Goal: Transaction & Acquisition: Book appointment/travel/reservation

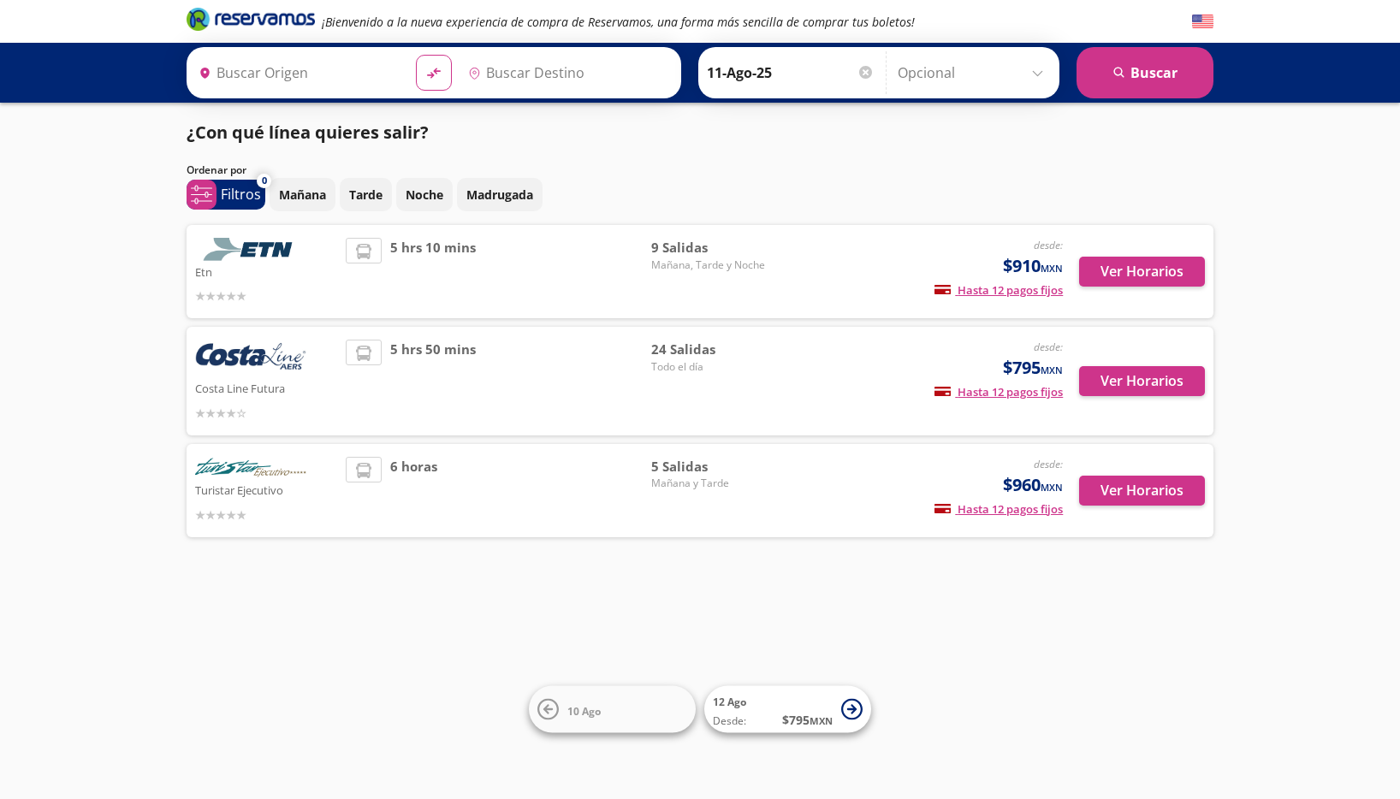
type input "Acapulco, [GEOGRAPHIC_DATA]"
type input "[GEOGRAPHIC_DATA], [GEOGRAPHIC_DATA]"
click at [455, 276] on span "5 hrs 10 mins" at bounding box center [433, 272] width 86 height 68
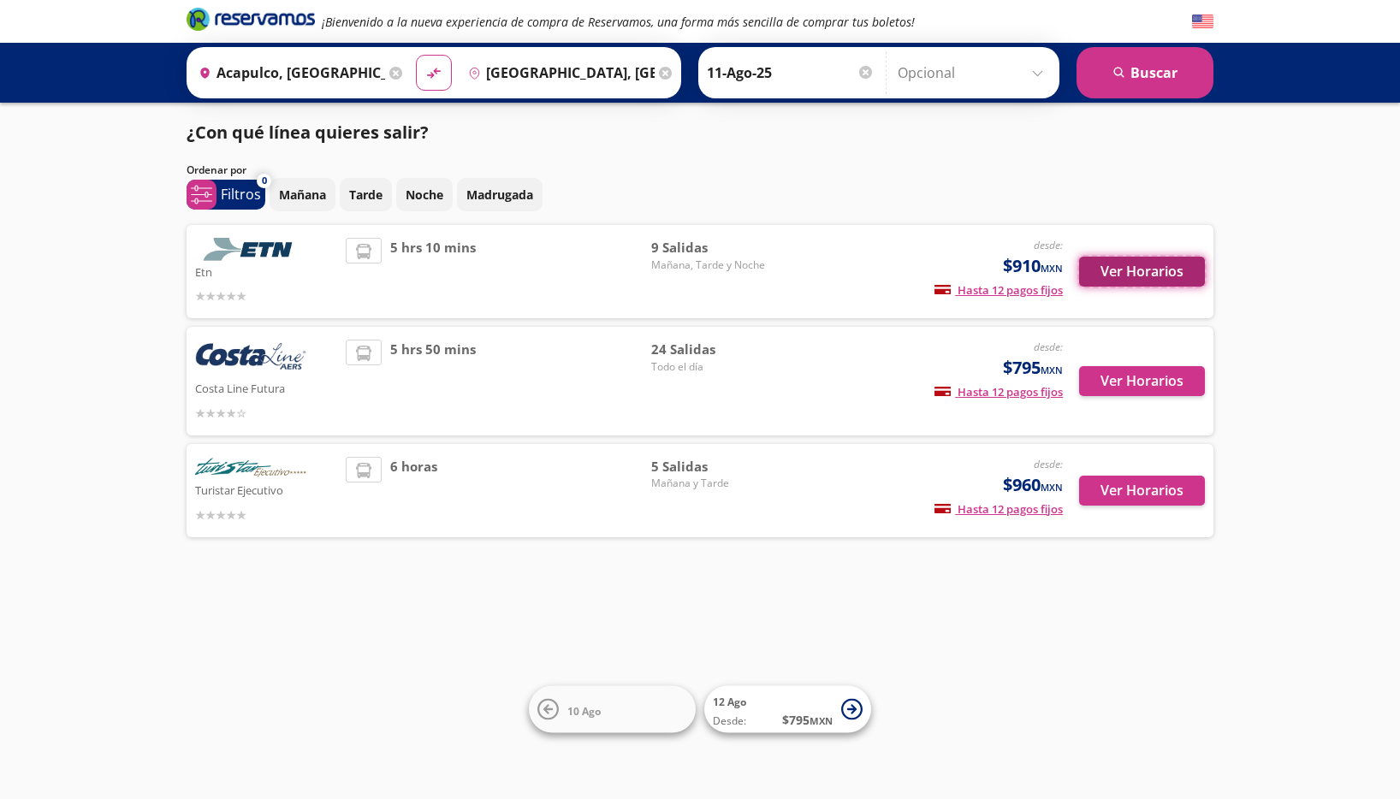
click at [1150, 273] on button "Ver Horarios" at bounding box center [1142, 272] width 126 height 30
click at [295, 196] on p "Mañana" at bounding box center [302, 195] width 47 height 18
click at [1160, 92] on button "search [GEOGRAPHIC_DATA]" at bounding box center [1145, 72] width 137 height 51
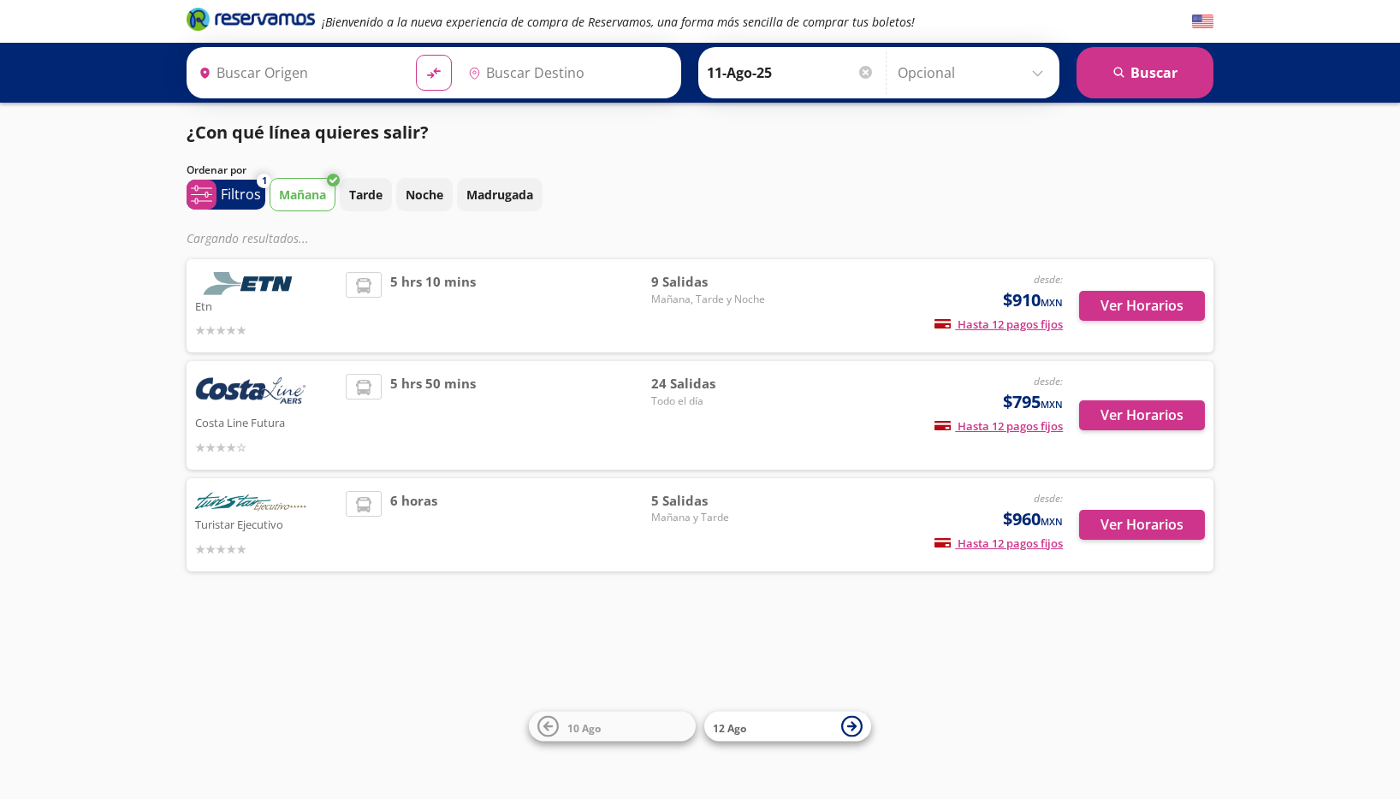
type input "[GEOGRAPHIC_DATA], [GEOGRAPHIC_DATA]"
type input "Acapulco, [GEOGRAPHIC_DATA]"
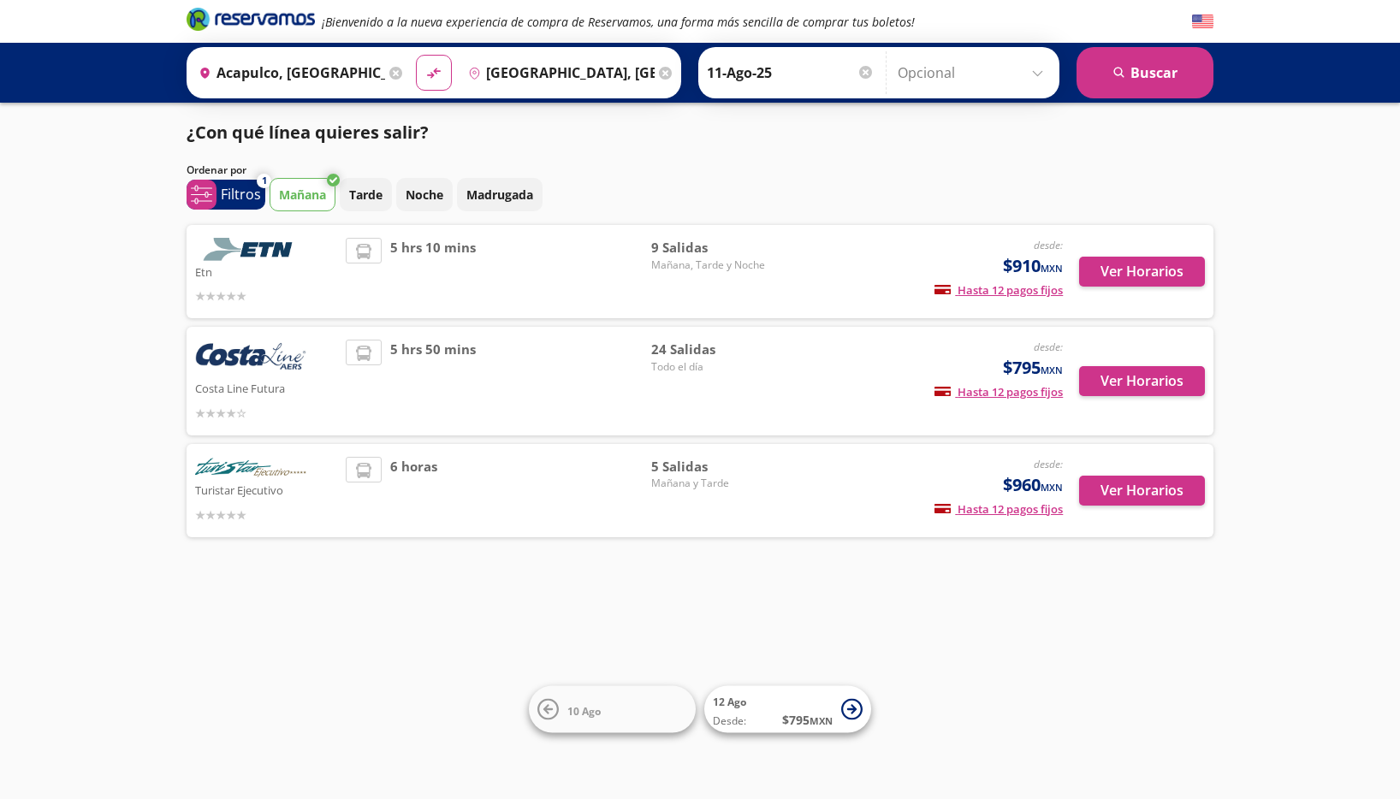
click at [250, 471] on img at bounding box center [250, 468] width 111 height 23
click at [1170, 497] on button "Ver Horarios" at bounding box center [1142, 491] width 126 height 30
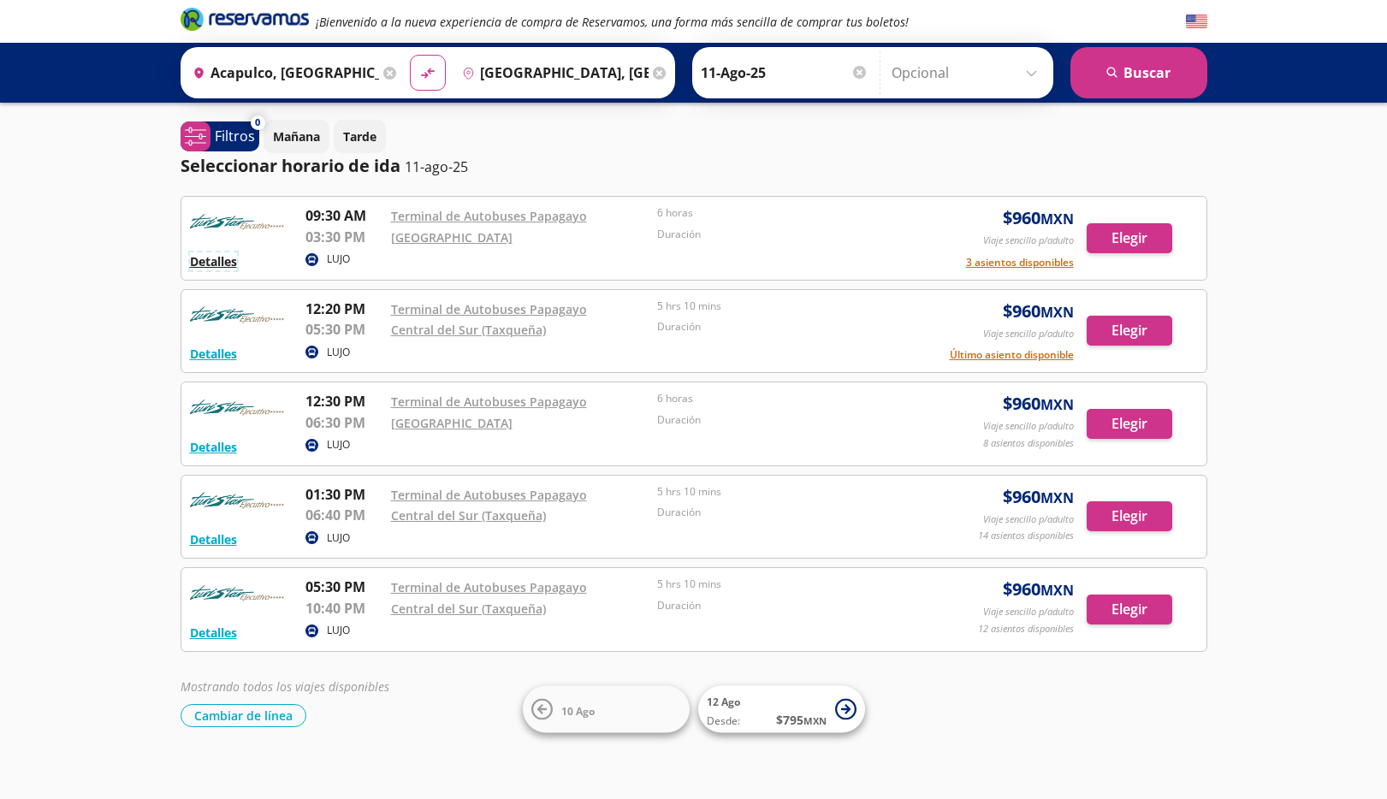
click at [205, 259] on button "Detalles" at bounding box center [213, 262] width 47 height 18
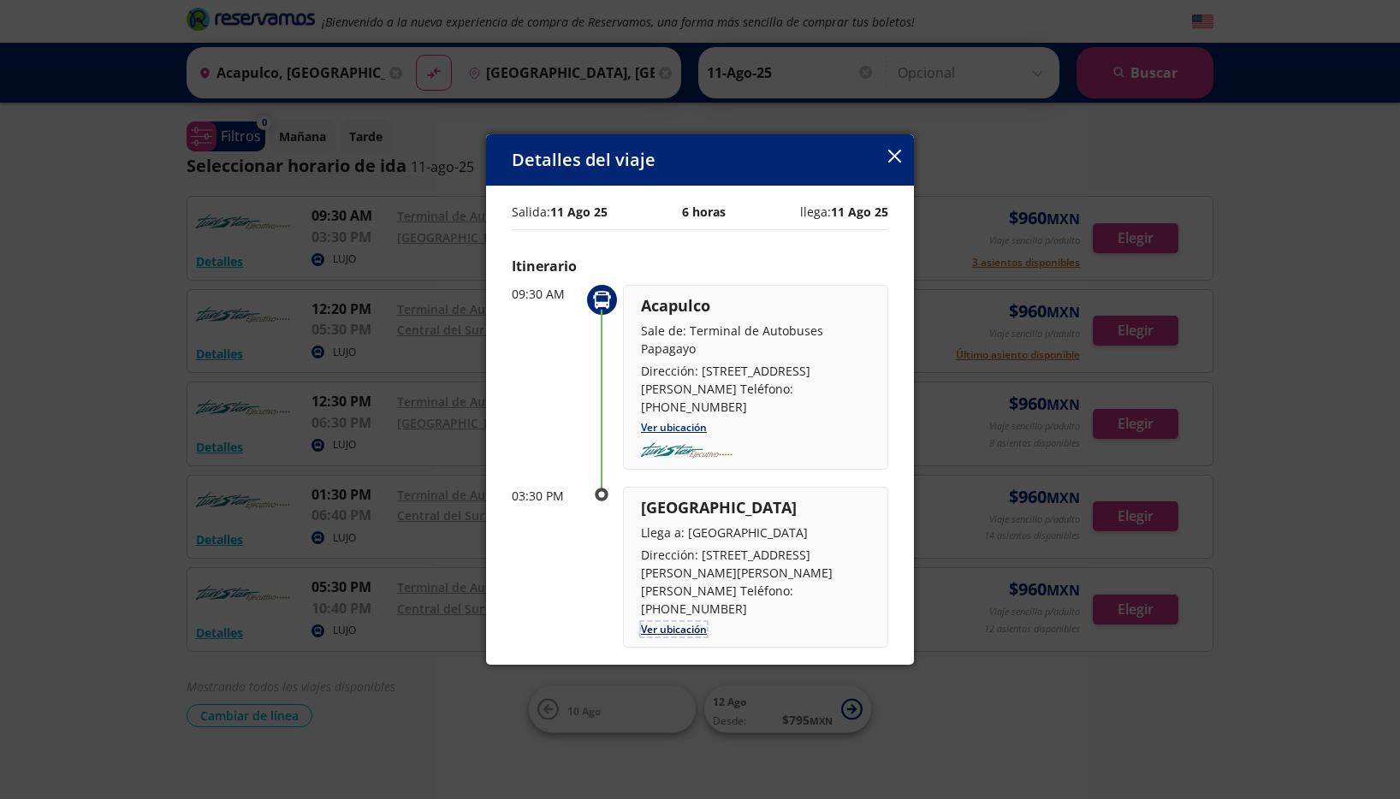
click at [693, 622] on link "Ver ubicación" at bounding box center [674, 629] width 66 height 15
click at [900, 153] on icon "button" at bounding box center [894, 156] width 13 height 13
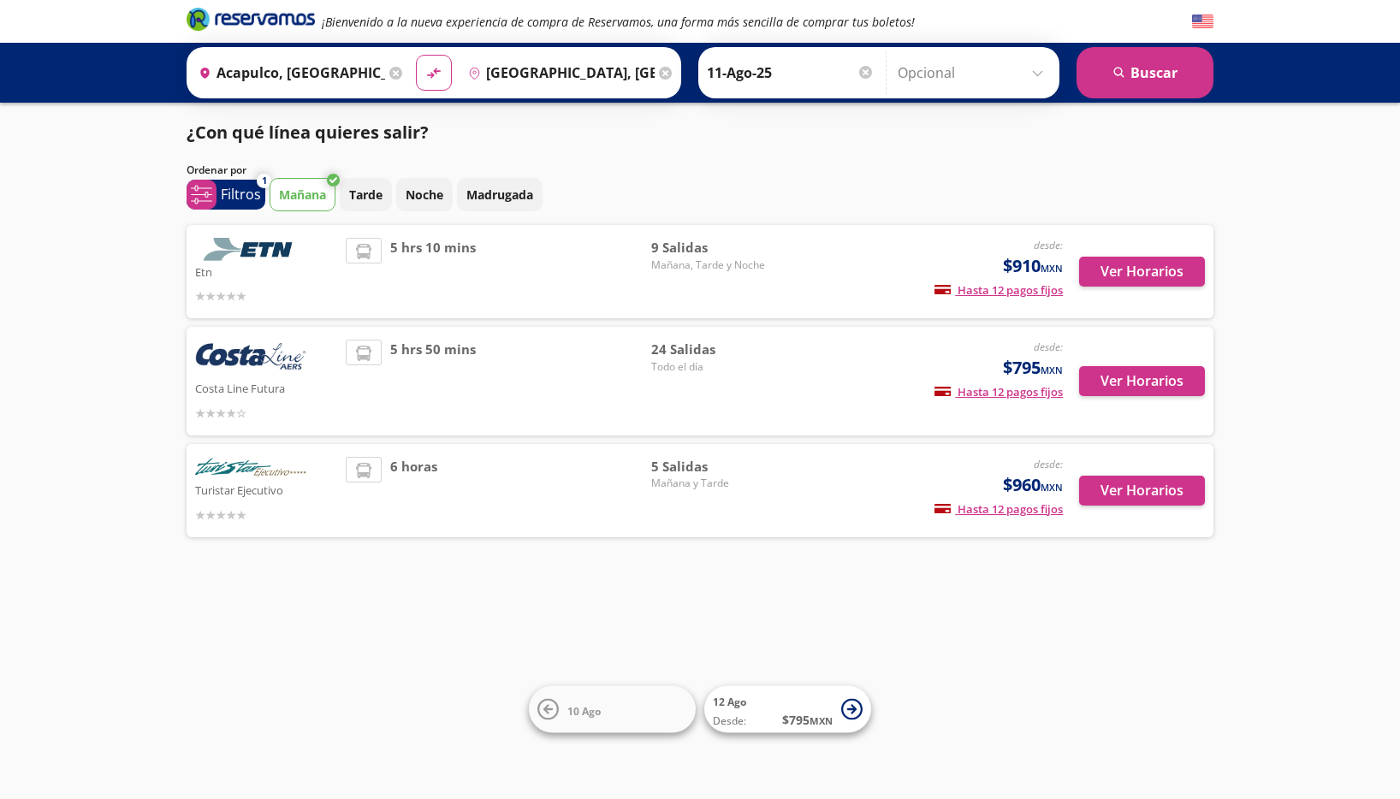
click at [541, 268] on div "5 hrs 10 mins" at bounding box center [499, 272] width 306 height 68
click at [1145, 266] on button "Ver Horarios" at bounding box center [1142, 272] width 126 height 30
click at [1158, 382] on button "Ver Horarios" at bounding box center [1142, 381] width 126 height 30
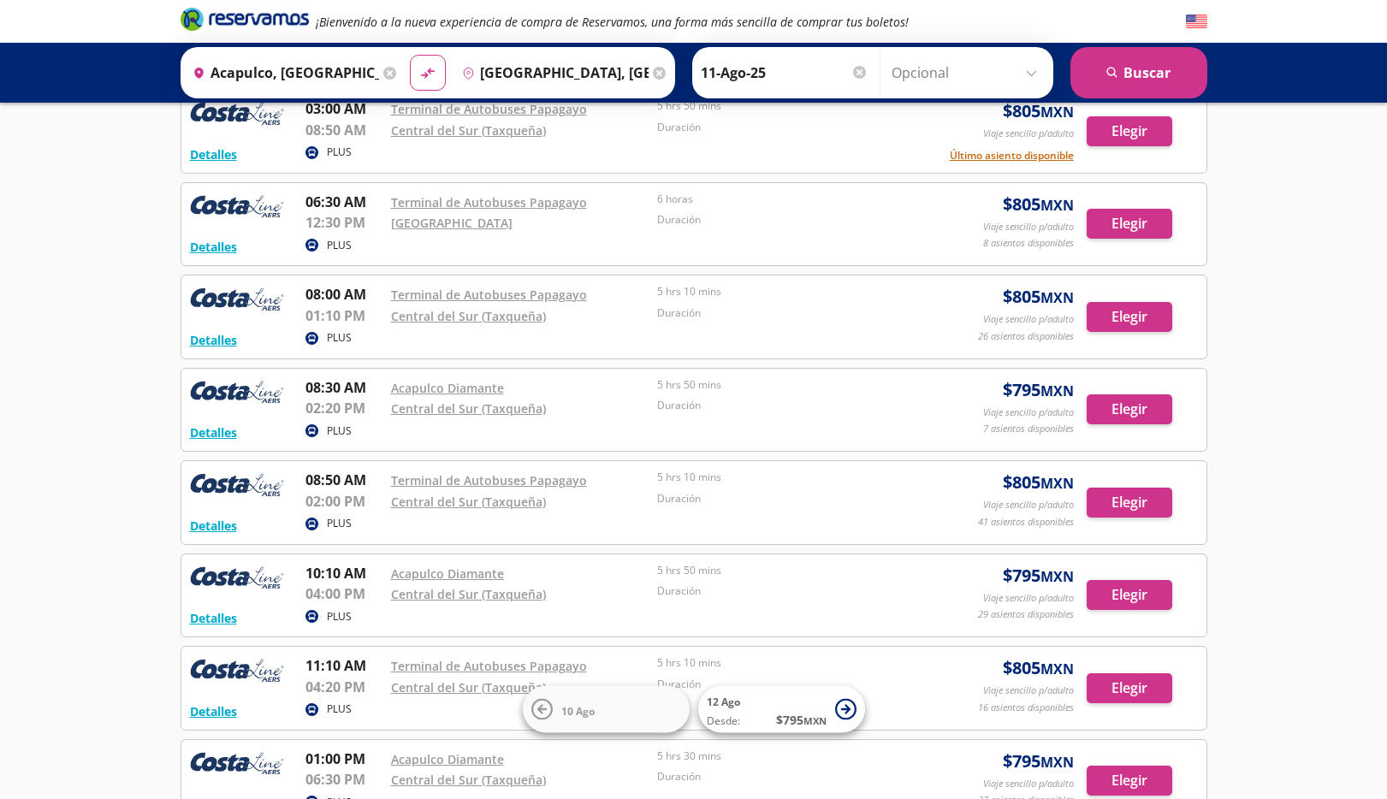
scroll to position [257, 0]
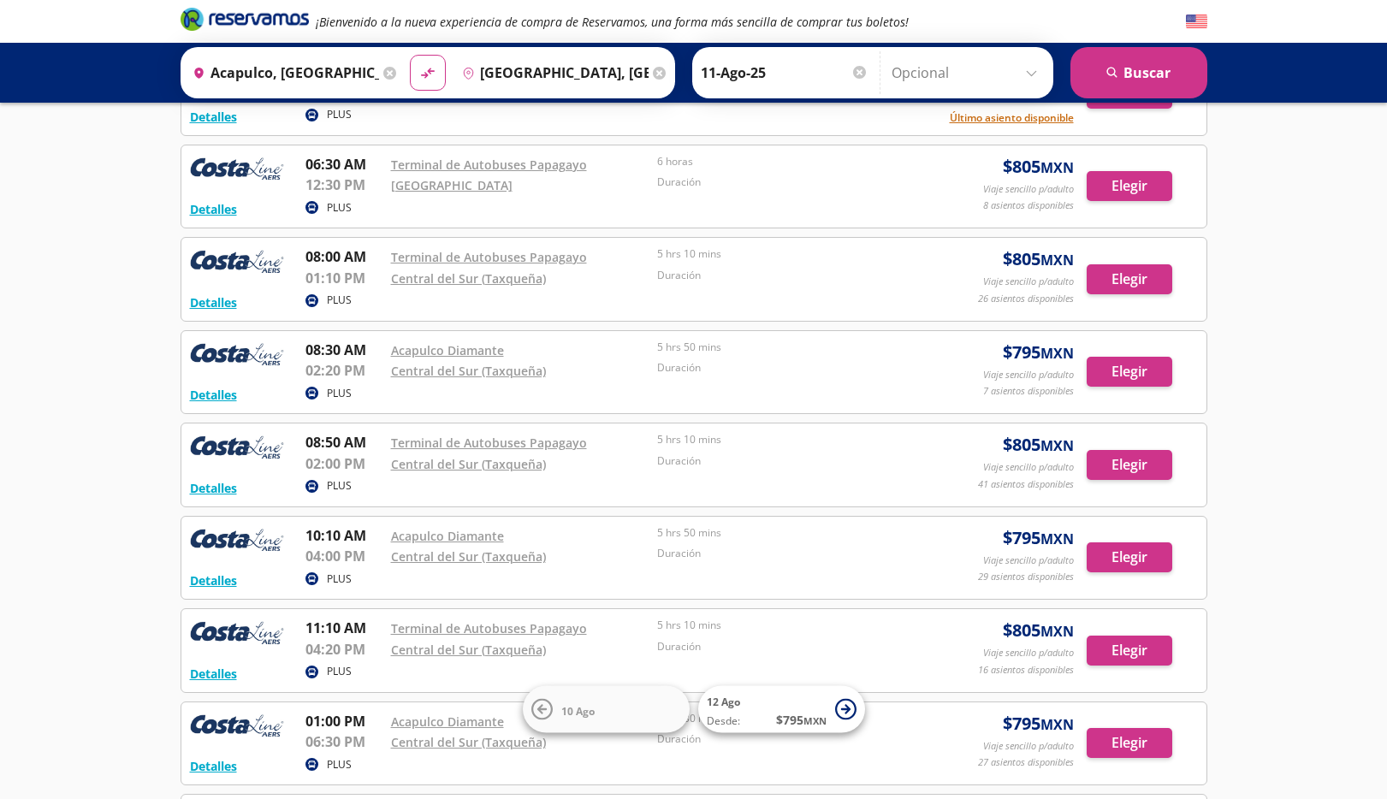
drag, startPoint x: 790, startPoint y: 390, endPoint x: 802, endPoint y: 399, distance: 14.7
click at [791, 391] on div "PLUS" at bounding box center [611, 394] width 610 height 21
click at [1135, 383] on button "Elegir" at bounding box center [1130, 372] width 86 height 30
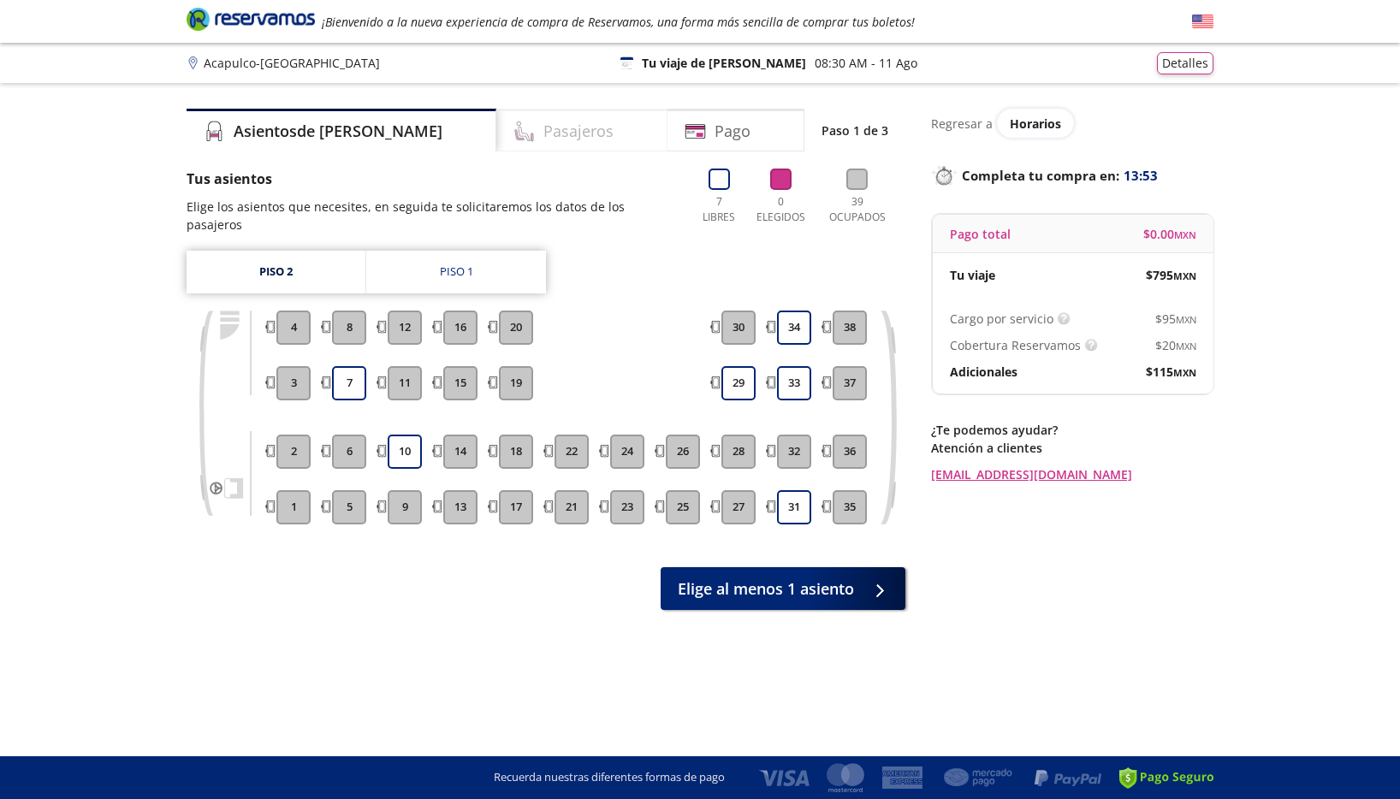
click at [564, 140] on div "Pasajeros" at bounding box center [581, 130] width 171 height 43
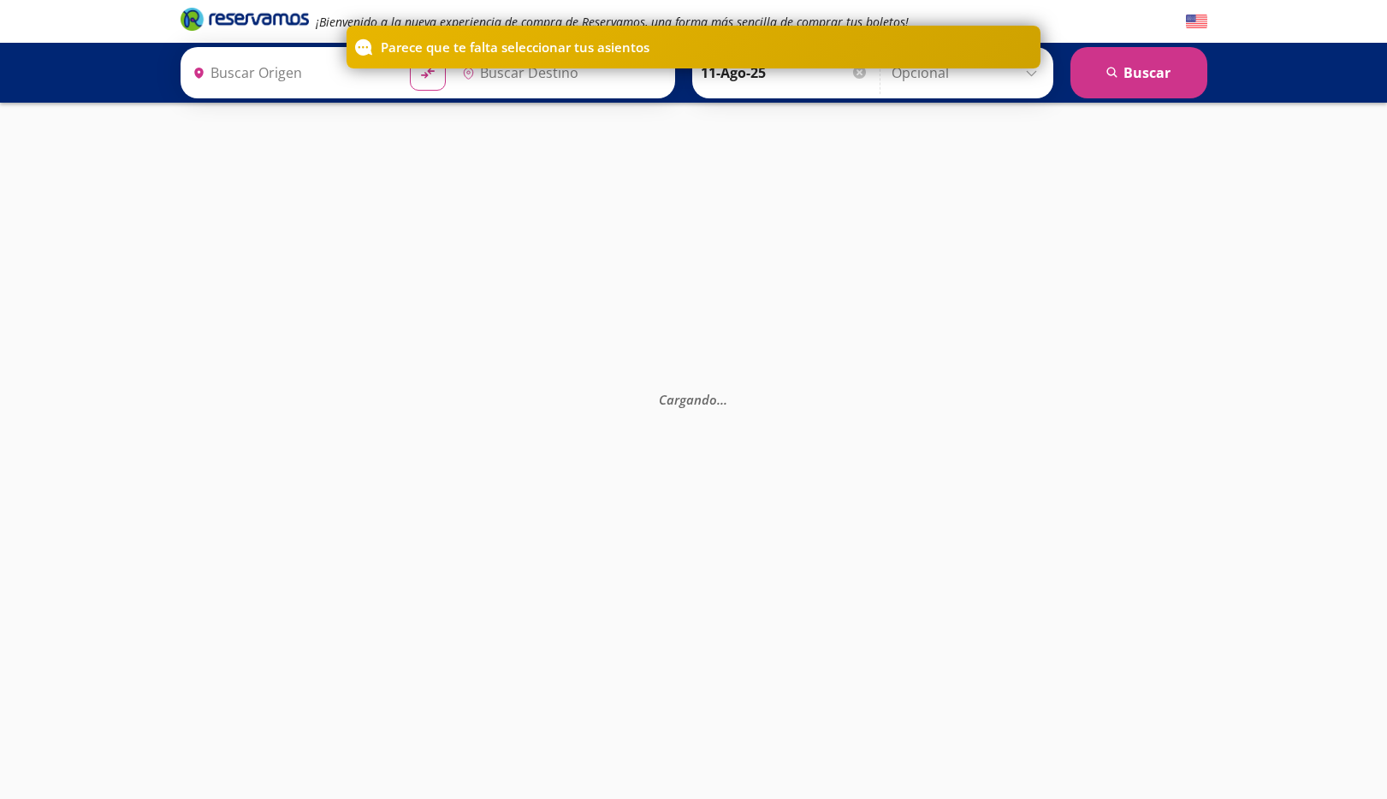
type input "Acapulco, [GEOGRAPHIC_DATA]"
type input "[GEOGRAPHIC_DATA], [GEOGRAPHIC_DATA]"
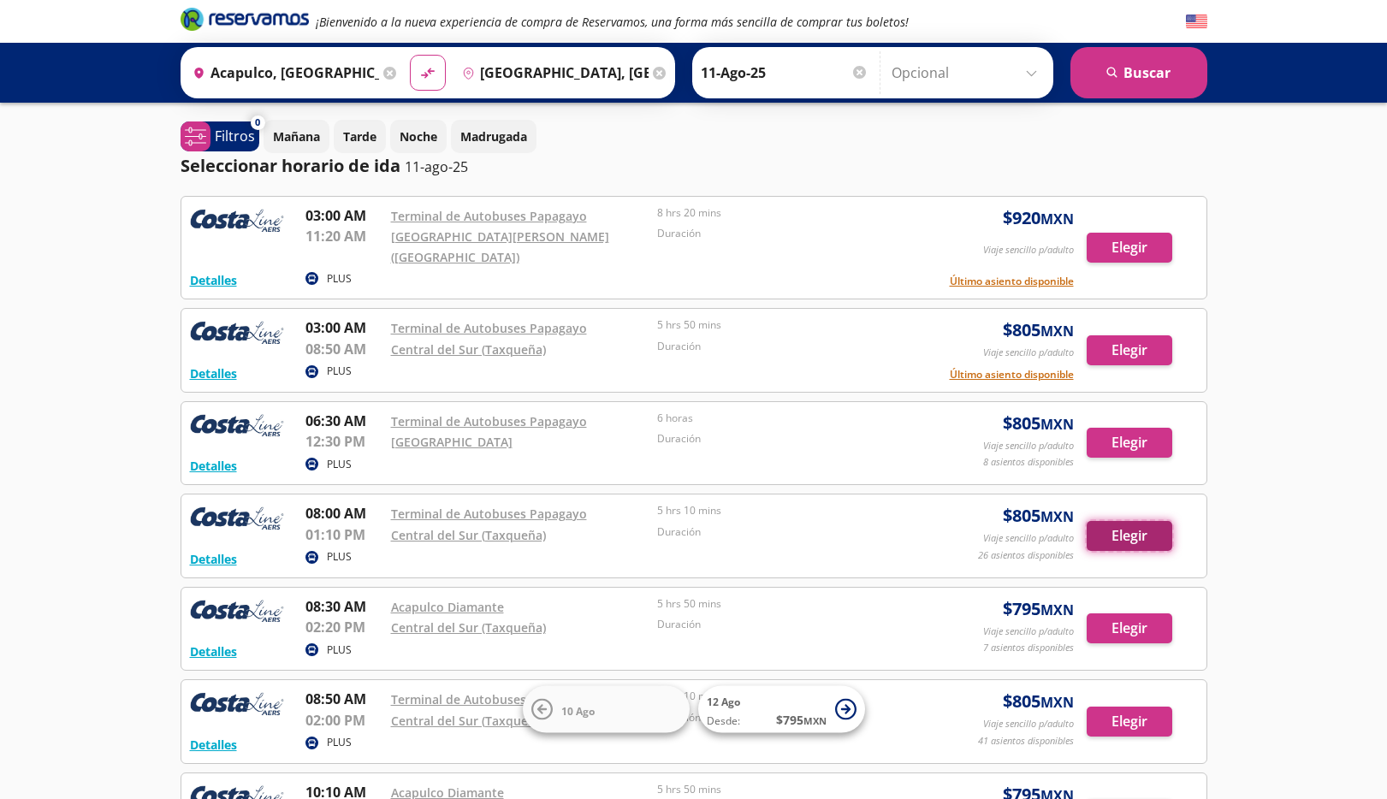
click at [1143, 541] on button "Elegir" at bounding box center [1130, 536] width 86 height 30
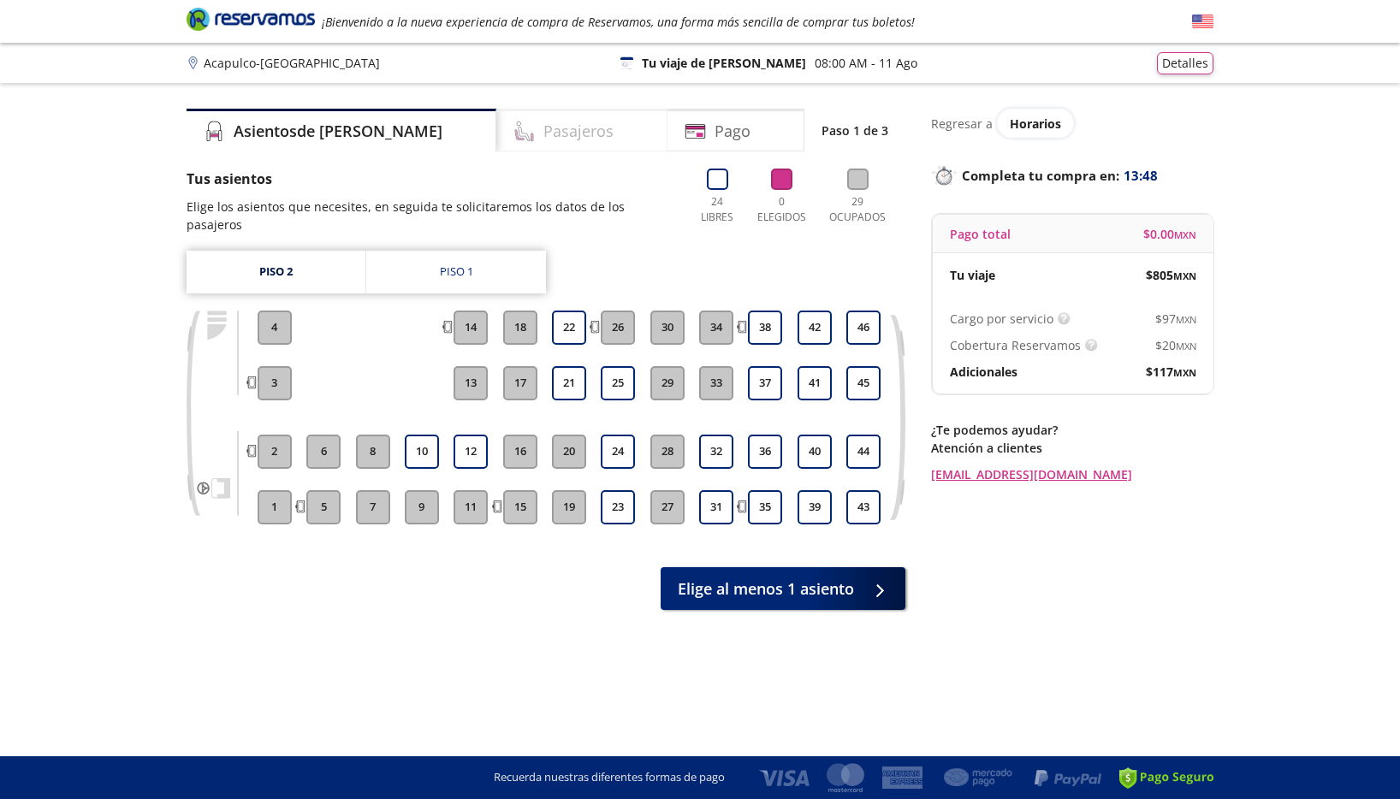
click at [544, 133] on h4 "Pasajeros" at bounding box center [579, 131] width 70 height 23
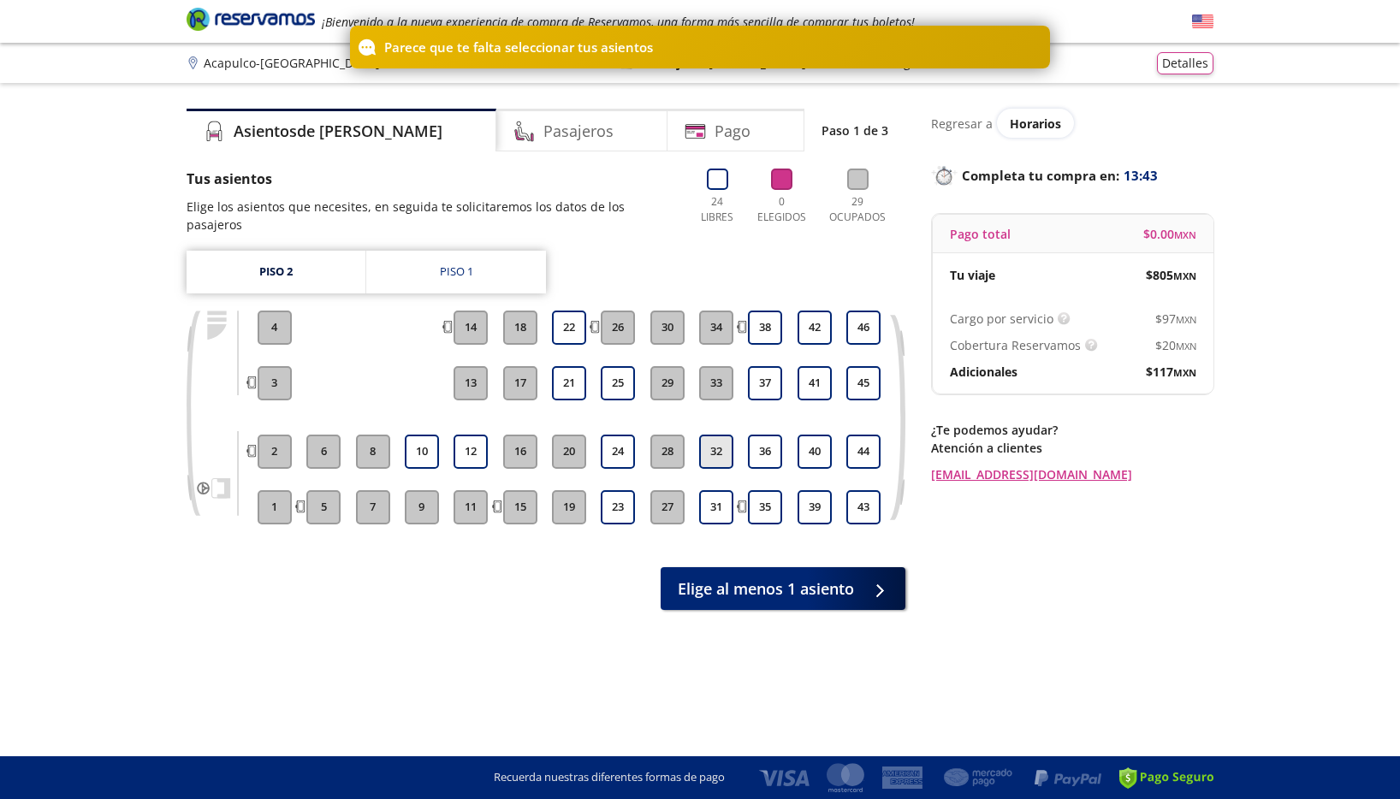
click at [724, 437] on button "32" at bounding box center [716, 452] width 34 height 34
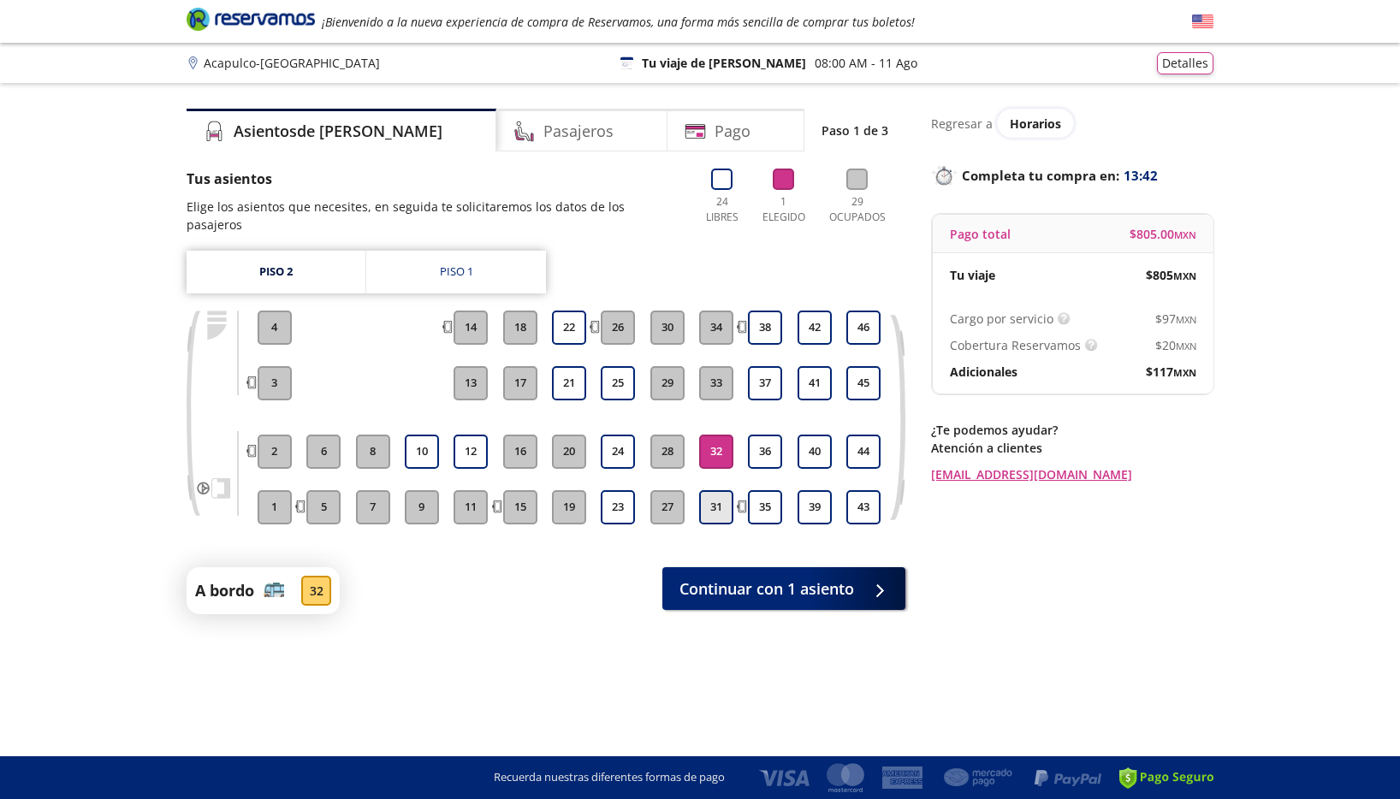
click at [718, 496] on button "31" at bounding box center [716, 507] width 34 height 34
click at [723, 502] on button "31" at bounding box center [716, 507] width 34 height 34
click at [705, 435] on button "32" at bounding box center [716, 452] width 34 height 34
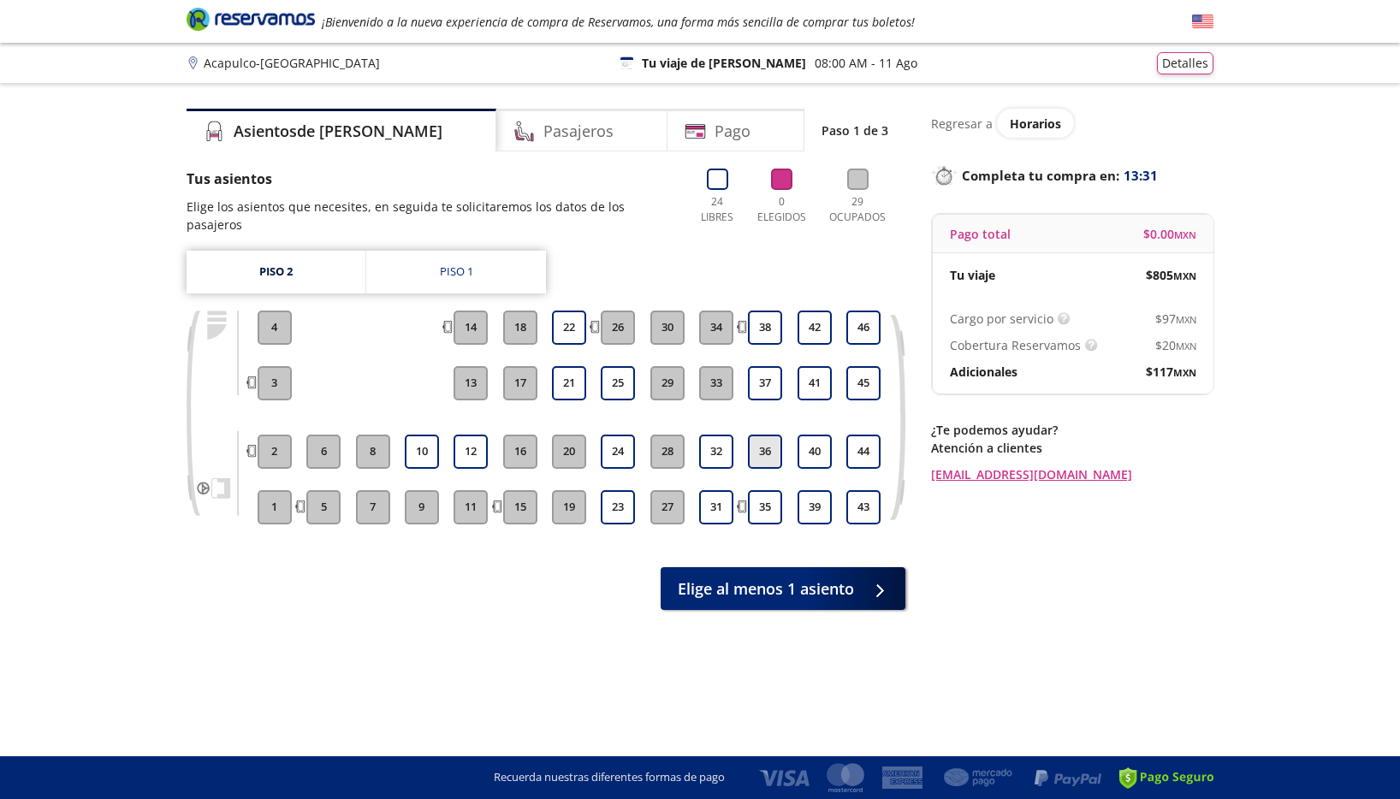
click at [772, 435] on button "36" at bounding box center [765, 452] width 34 height 34
drag, startPoint x: 772, startPoint y: 489, endPoint x: 774, endPoint y: 508, distance: 19.8
click at [770, 490] on button "35" at bounding box center [765, 507] width 34 height 34
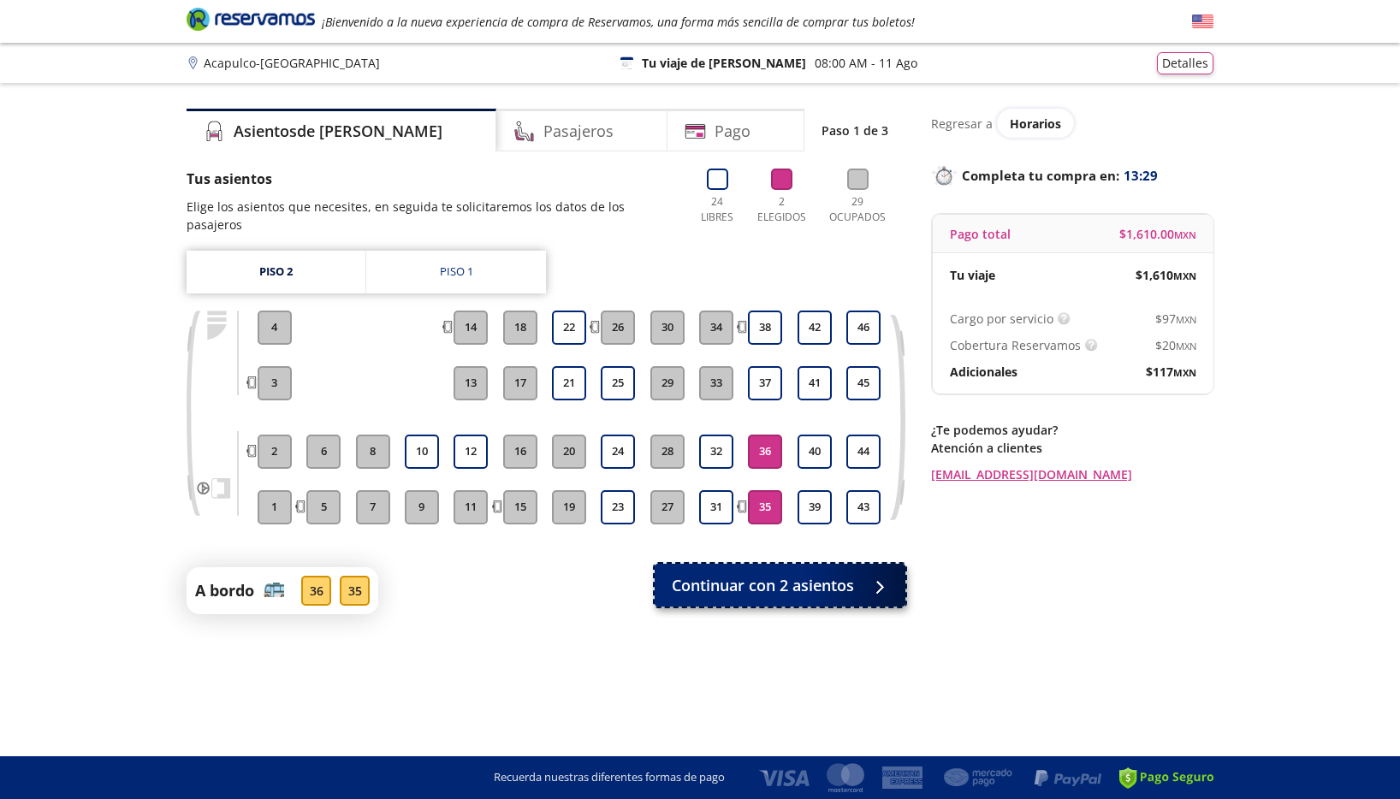
click at [794, 585] on button "Continuar con 2 asientos" at bounding box center [780, 585] width 251 height 43
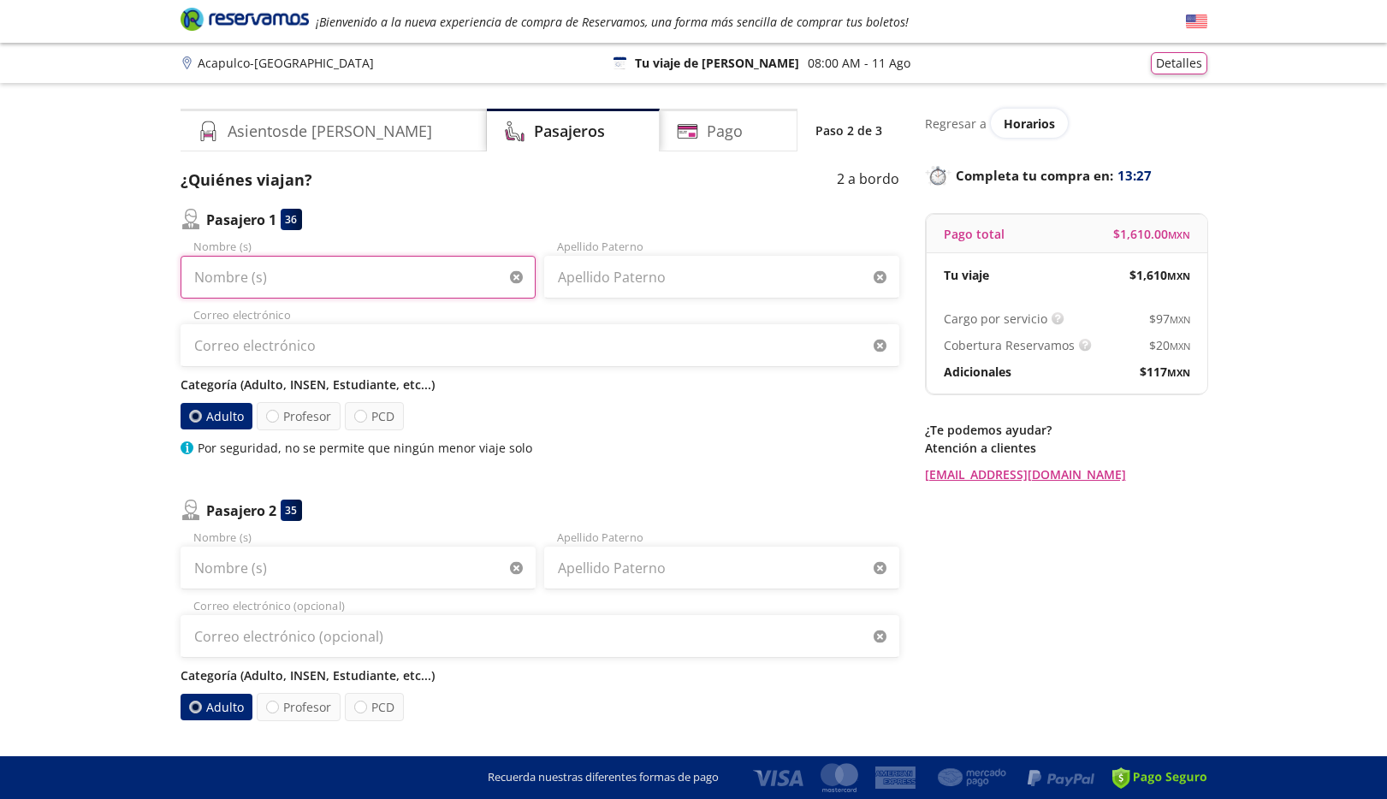
click at [464, 277] on input "Nombre (s)" at bounding box center [358, 277] width 355 height 43
type input "[PERSON_NAME]"
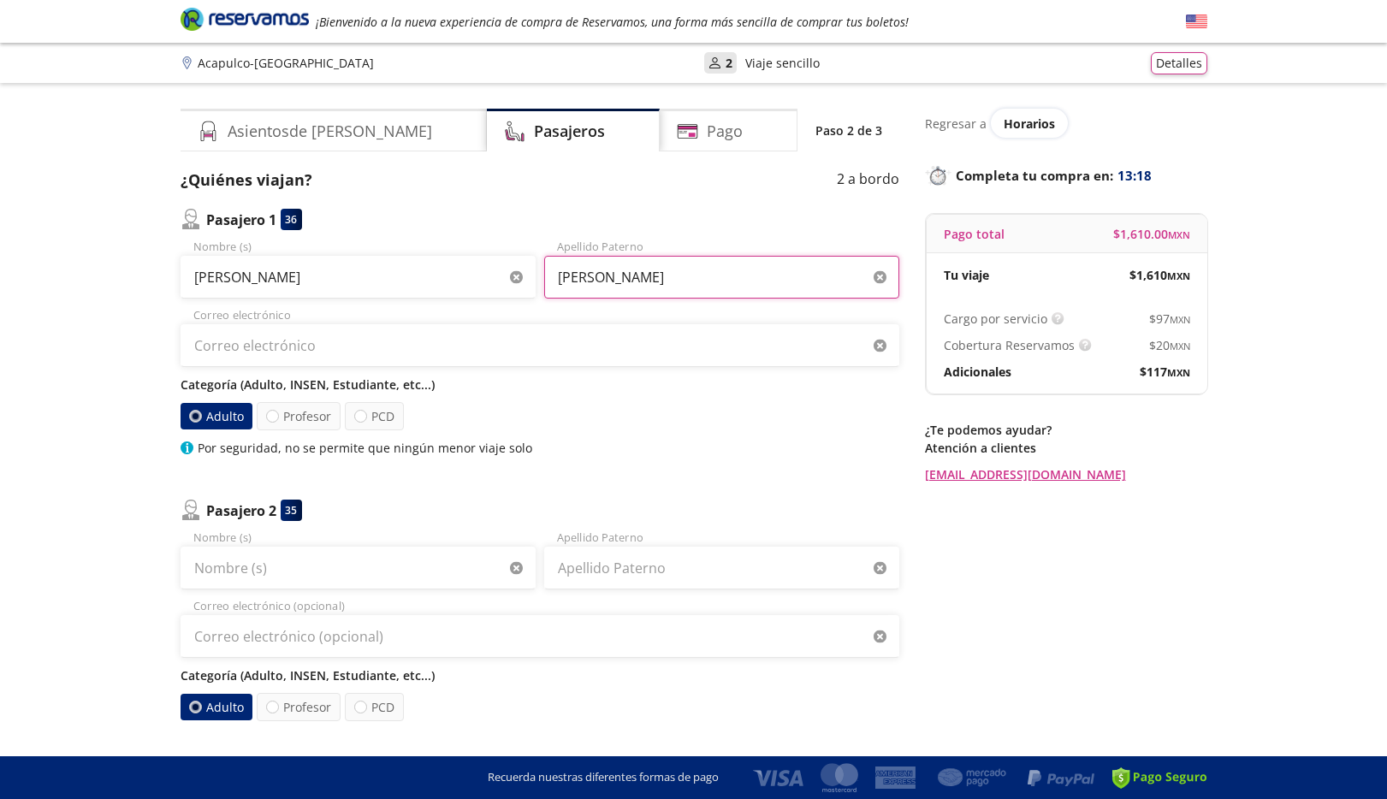
type input "[PERSON_NAME]"
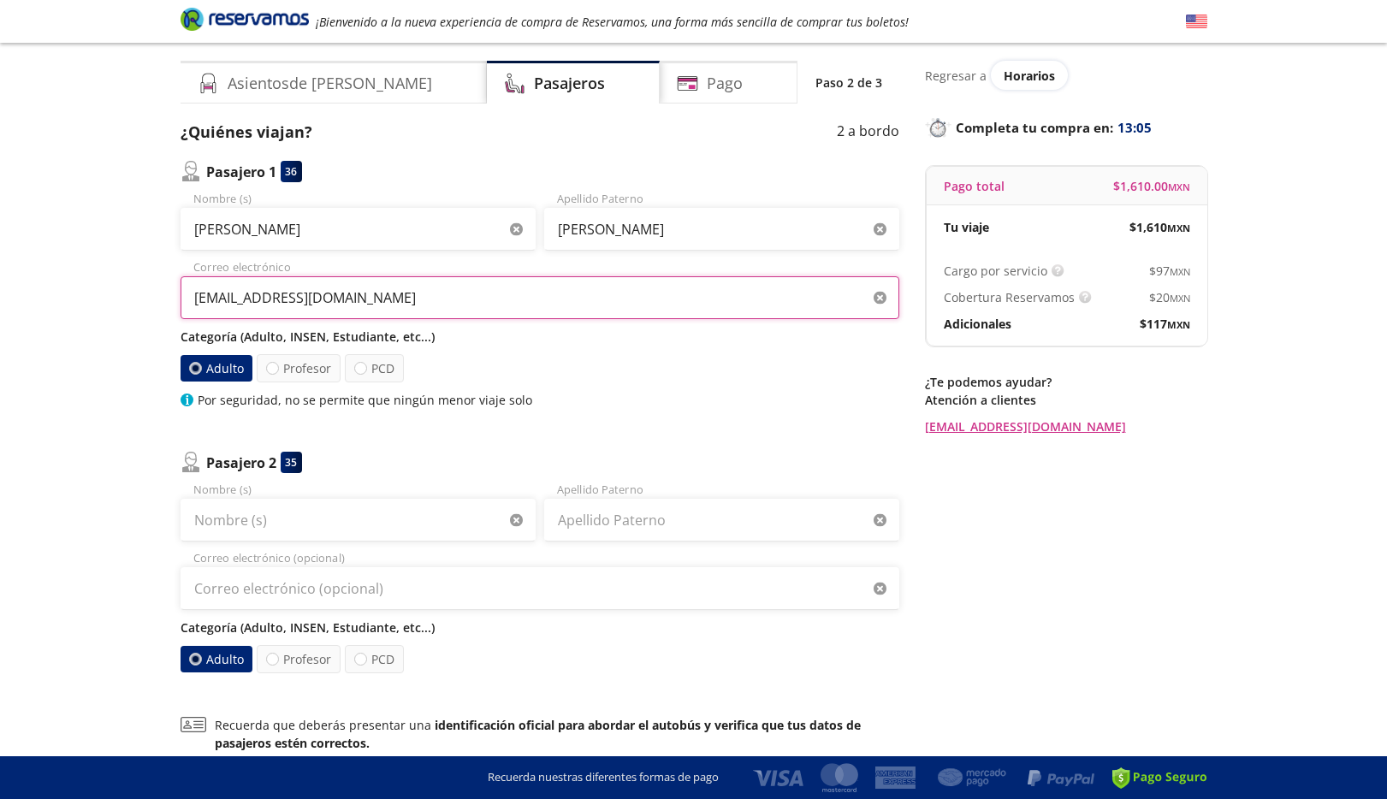
scroll to position [86, 0]
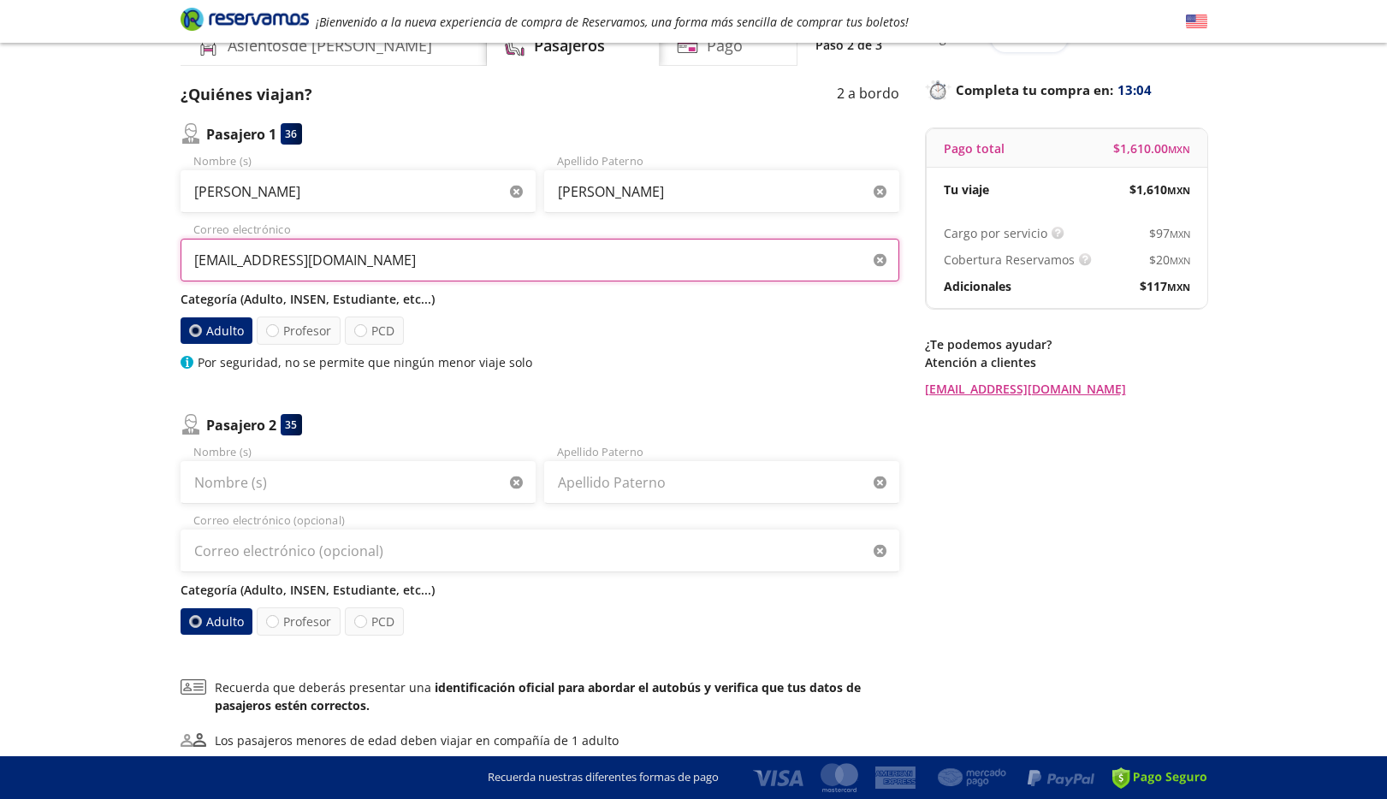
type input "[EMAIL_ADDRESS][DOMAIN_NAME]"
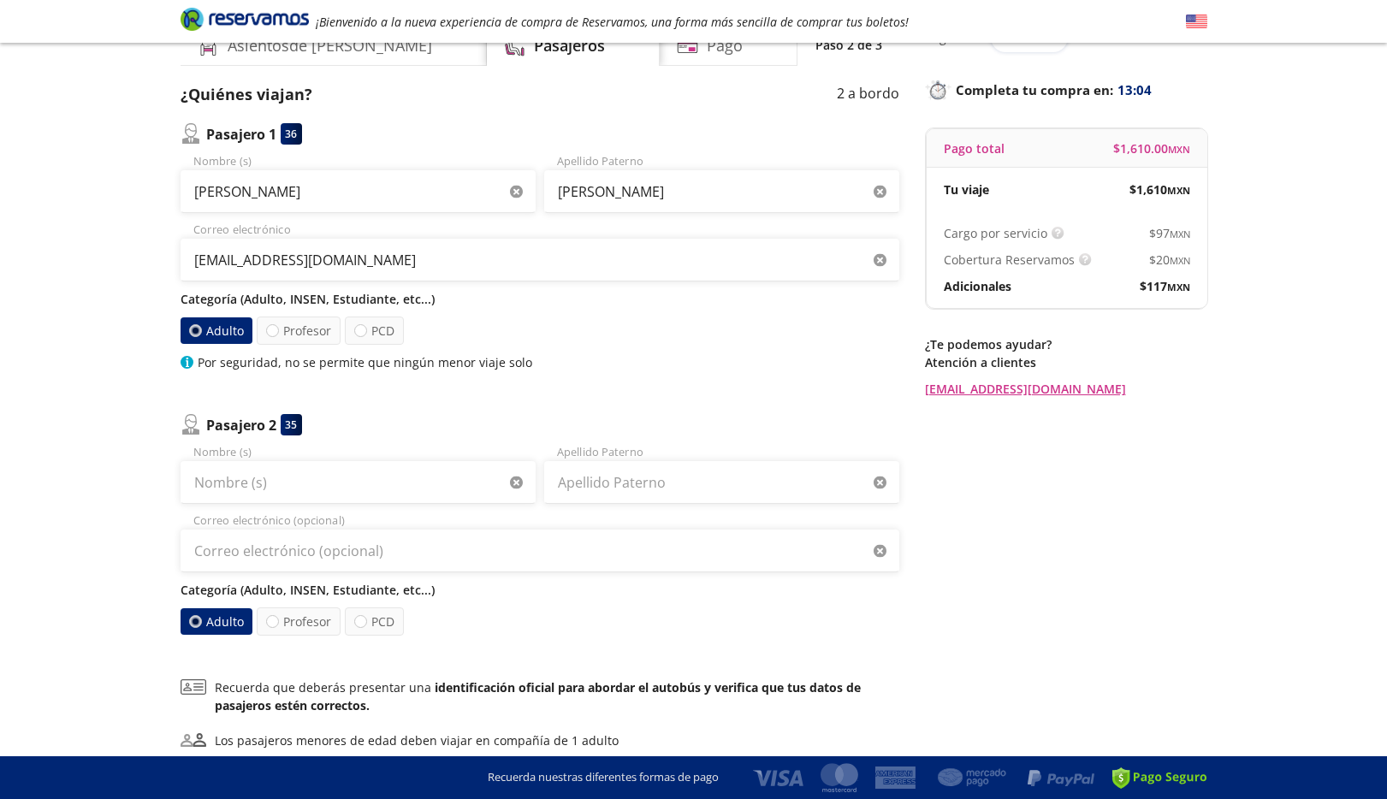
click at [205, 335] on label "Adulto" at bounding box center [217, 331] width 72 height 27
click at [200, 335] on input "Adulto" at bounding box center [194, 330] width 11 height 11
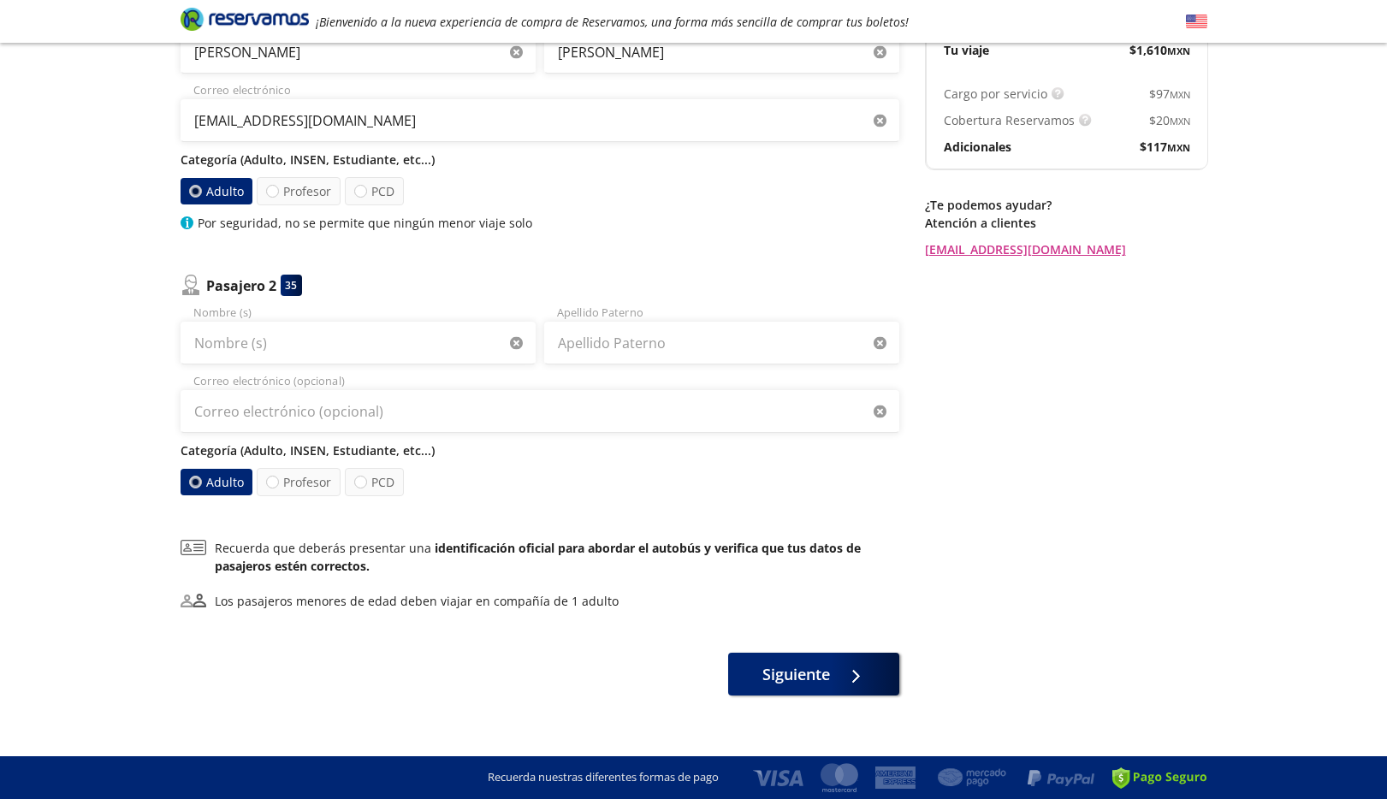
scroll to position [241, 0]
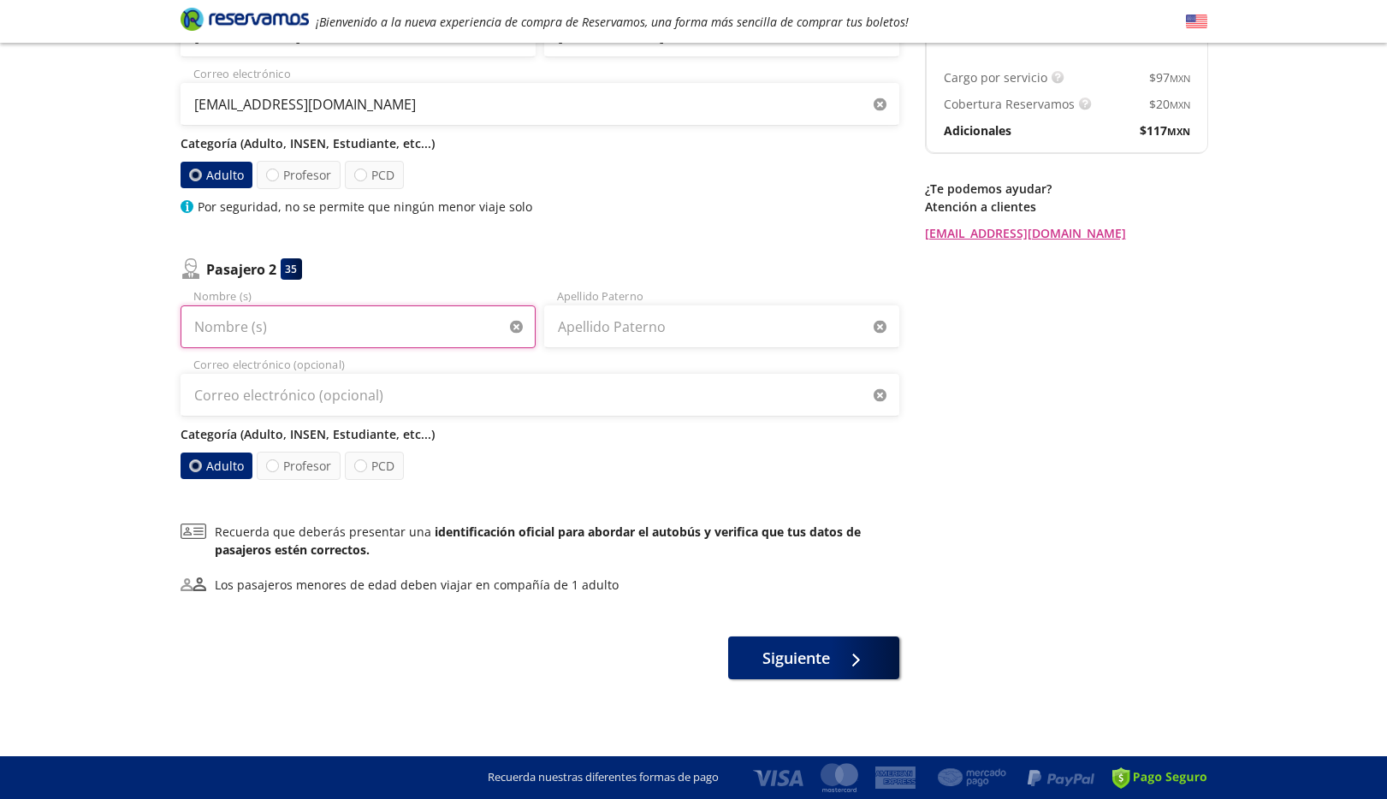
click at [283, 324] on input "Nombre (s)" at bounding box center [358, 327] width 355 height 43
type input "[PERSON_NAME] [PERSON_NAME]"
click at [744, 325] on input "Apellido Paterno" at bounding box center [721, 327] width 355 height 43
type input "Sabau"
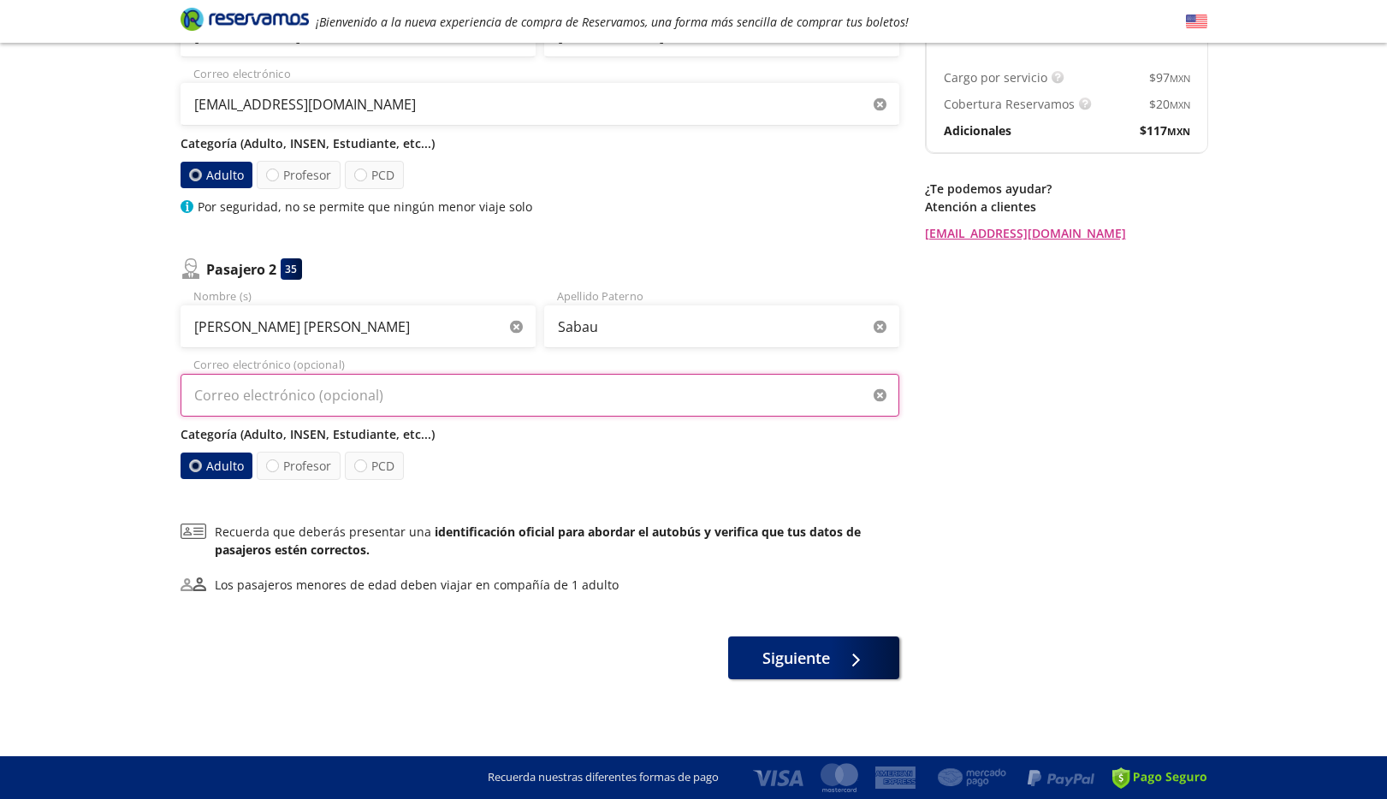
click at [272, 397] on input "Correo electrónico (opcional)" at bounding box center [540, 395] width 719 height 43
paste input "[EMAIL_ADDRESS][DOMAIN_NAME]"
type input "[EMAIL_ADDRESS][DOMAIN_NAME]"
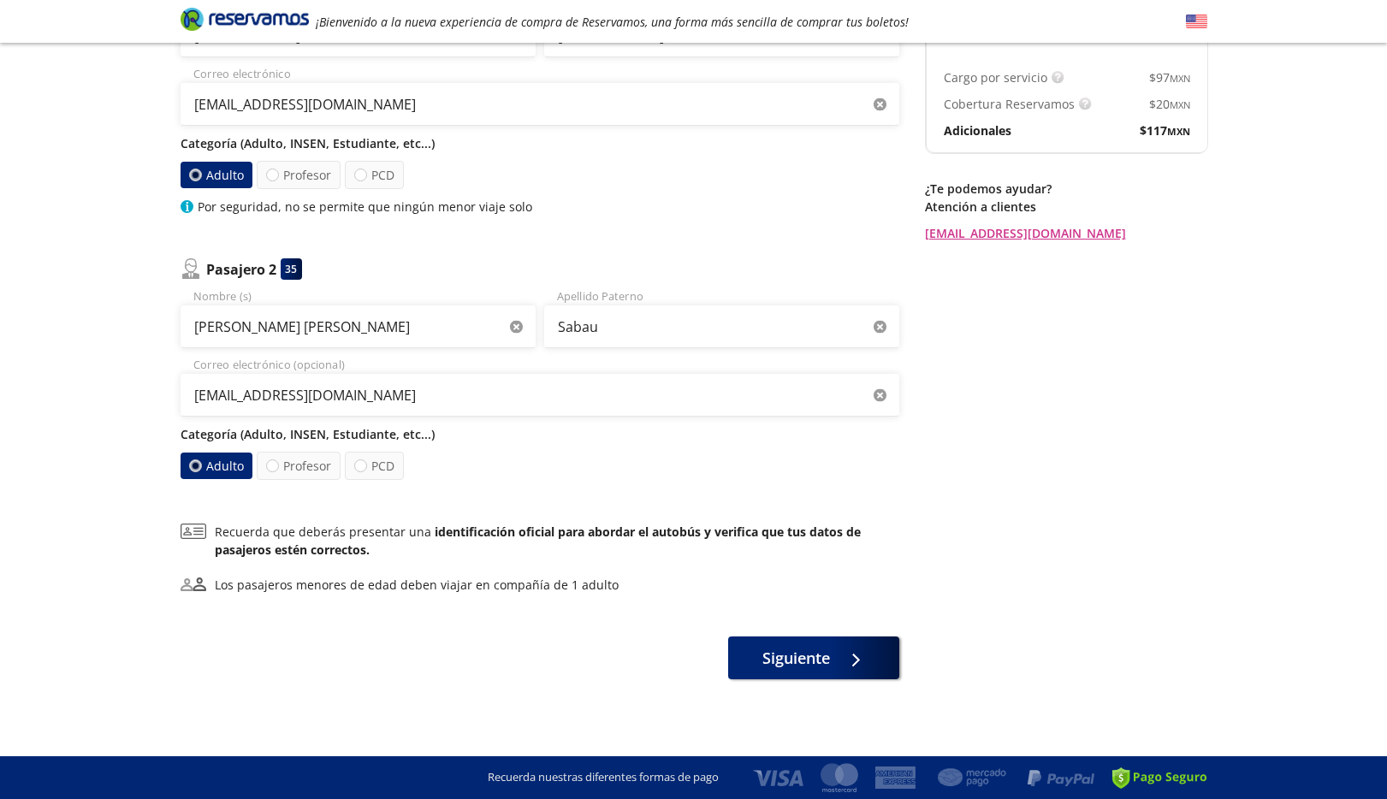
click at [529, 494] on div "¿Quiénes viajan? 2 a bordo Pasajero 1 36 Adriana Nombre (s) [PERSON_NAME] Apell…" at bounding box center [540, 303] width 719 height 752
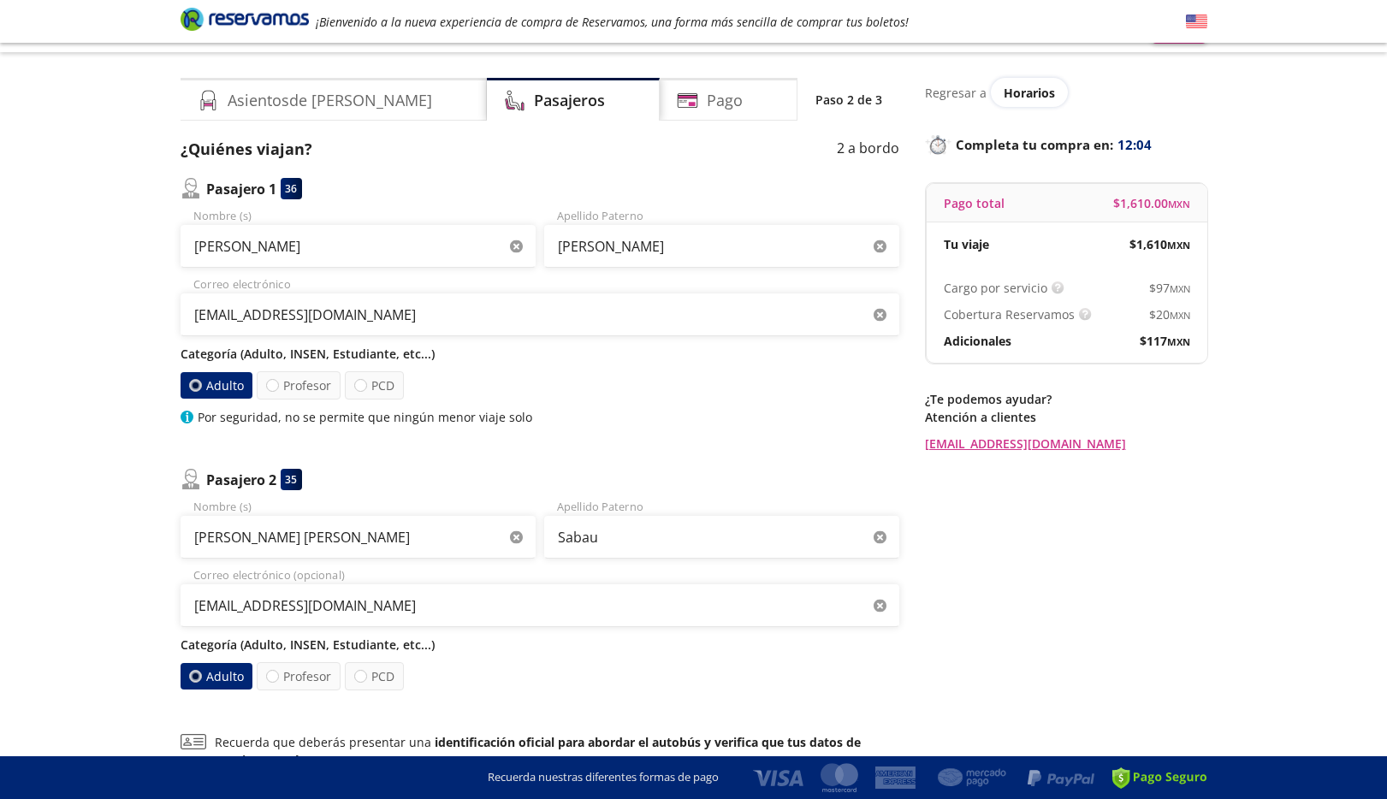
scroll to position [0, 0]
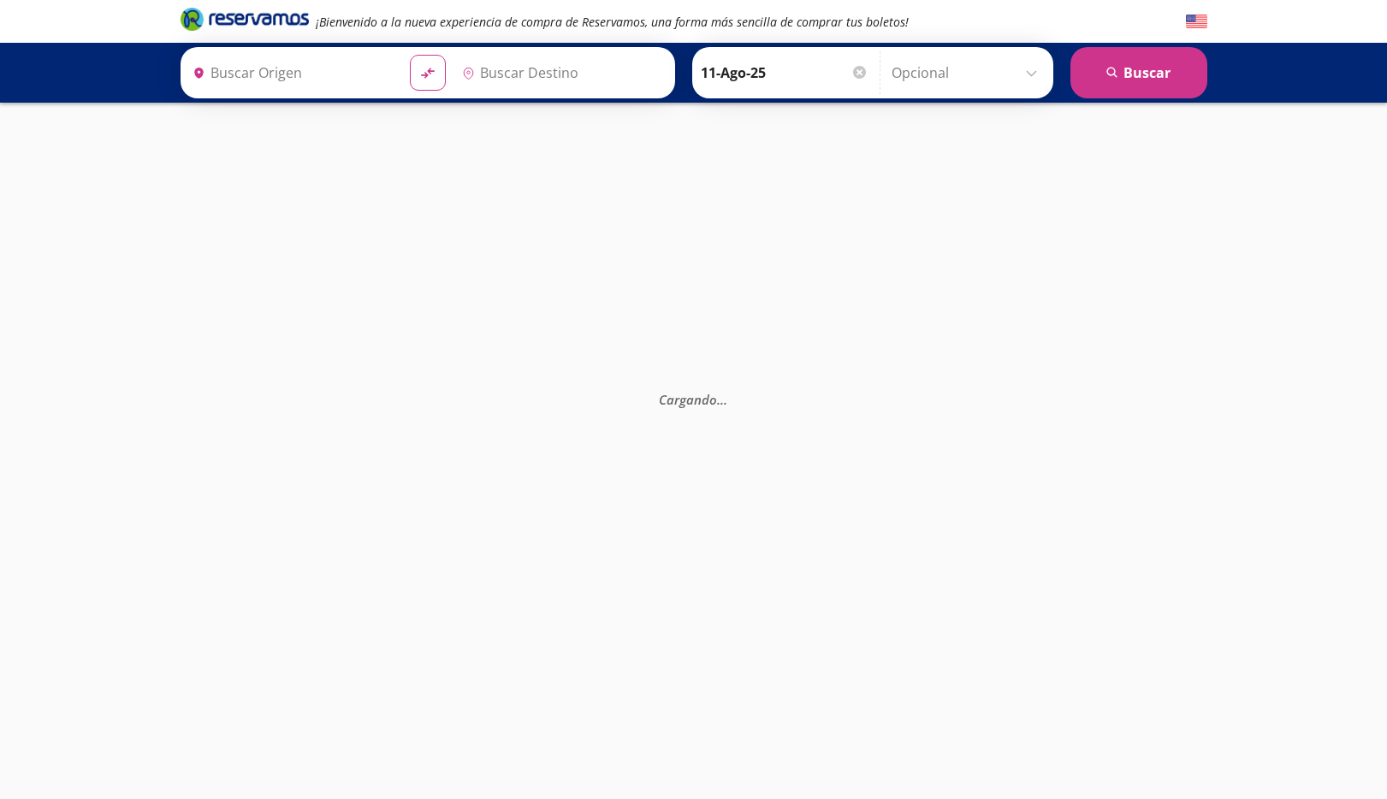
type input "[GEOGRAPHIC_DATA], [GEOGRAPHIC_DATA]"
type input "Acapulco, [GEOGRAPHIC_DATA]"
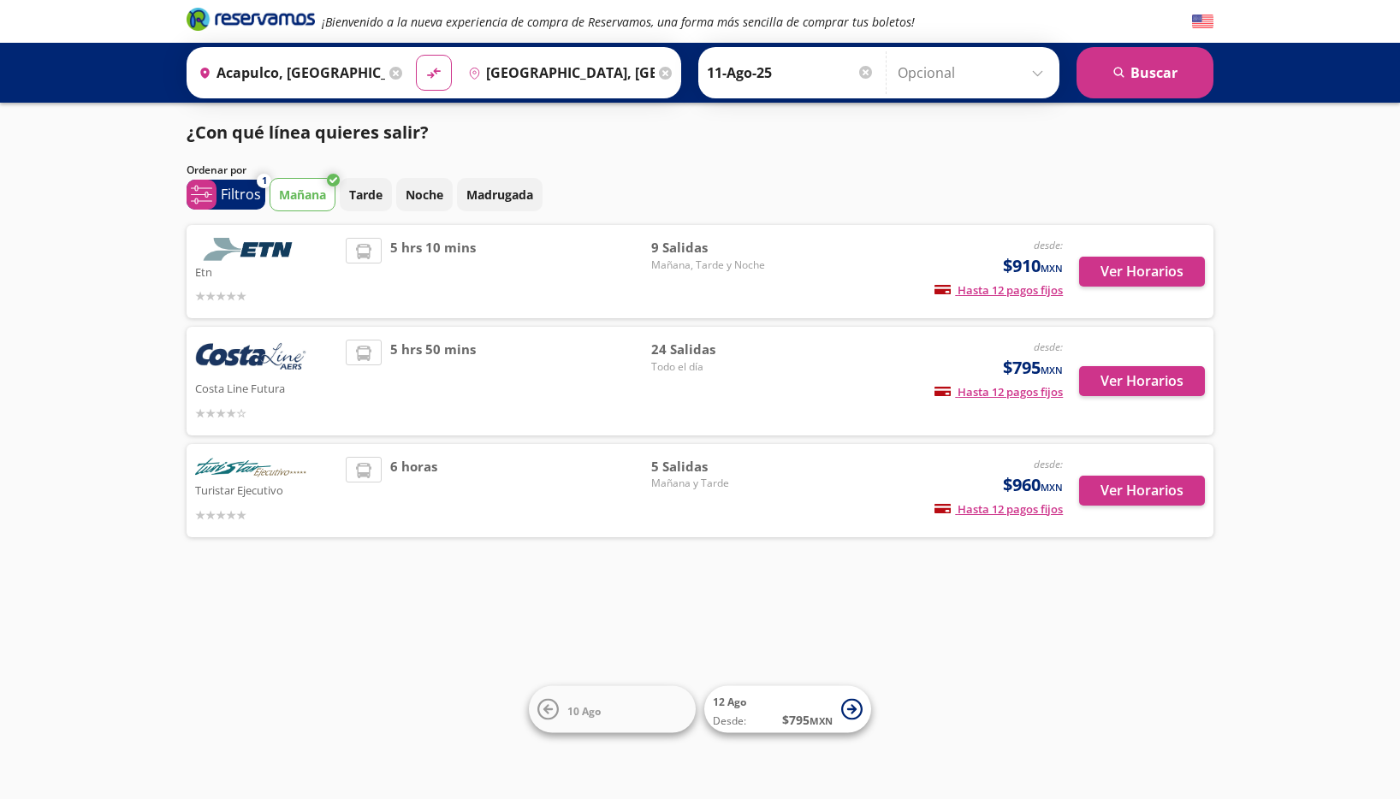
click at [549, 282] on div "5 hrs 10 mins" at bounding box center [499, 272] width 306 height 68
click at [1190, 275] on button "Ver Horarios" at bounding box center [1142, 272] width 126 height 30
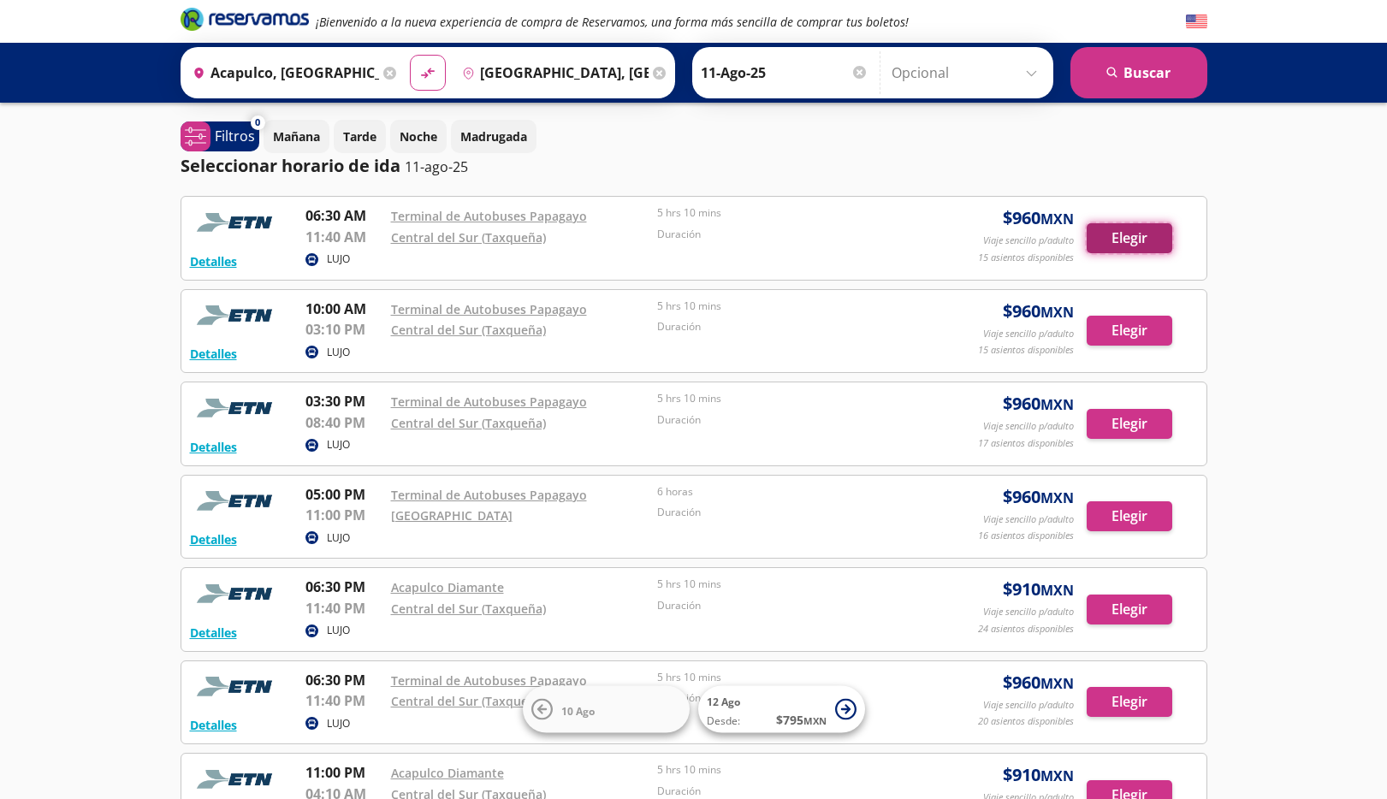
click at [1124, 243] on button "Elegir" at bounding box center [1130, 238] width 86 height 30
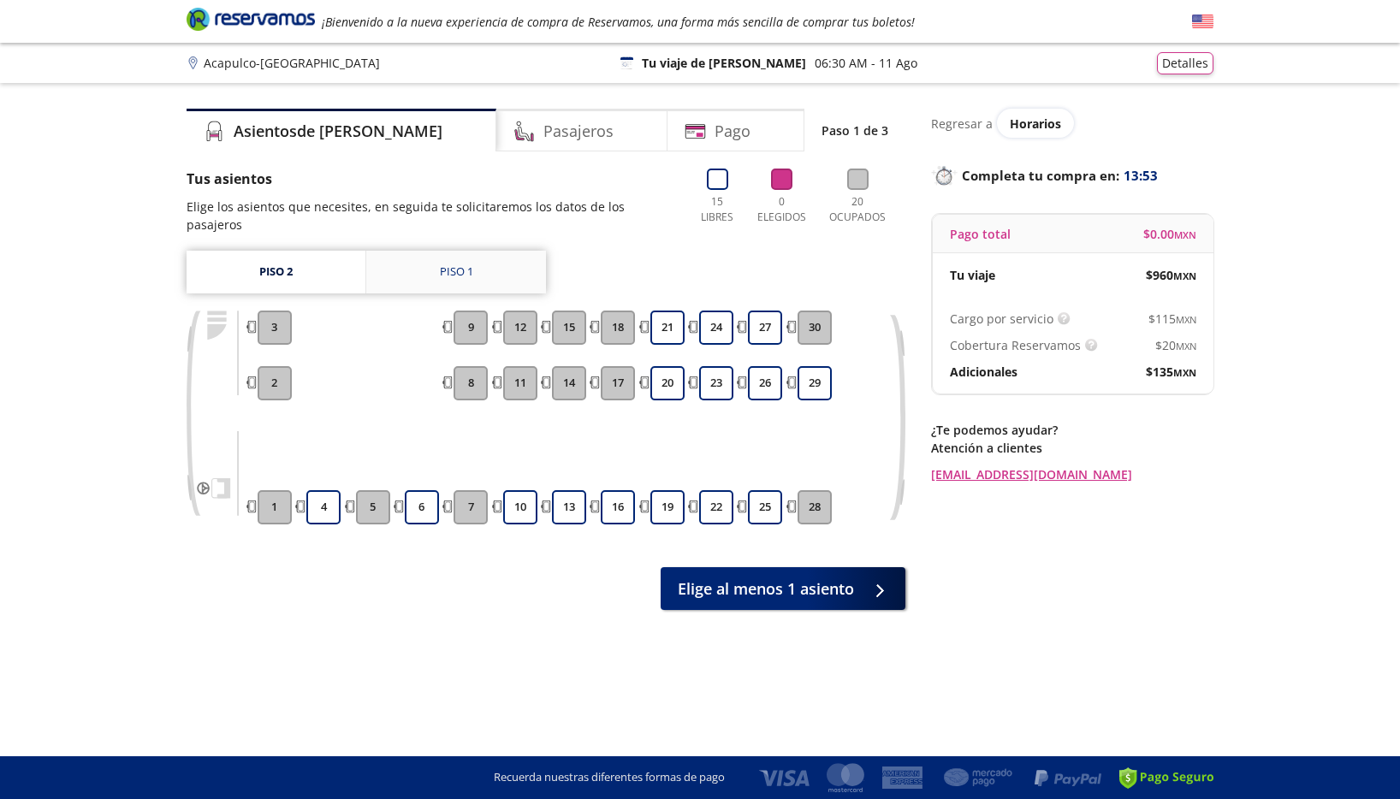
click at [467, 264] on div "Piso 1" at bounding box center [456, 272] width 33 height 17
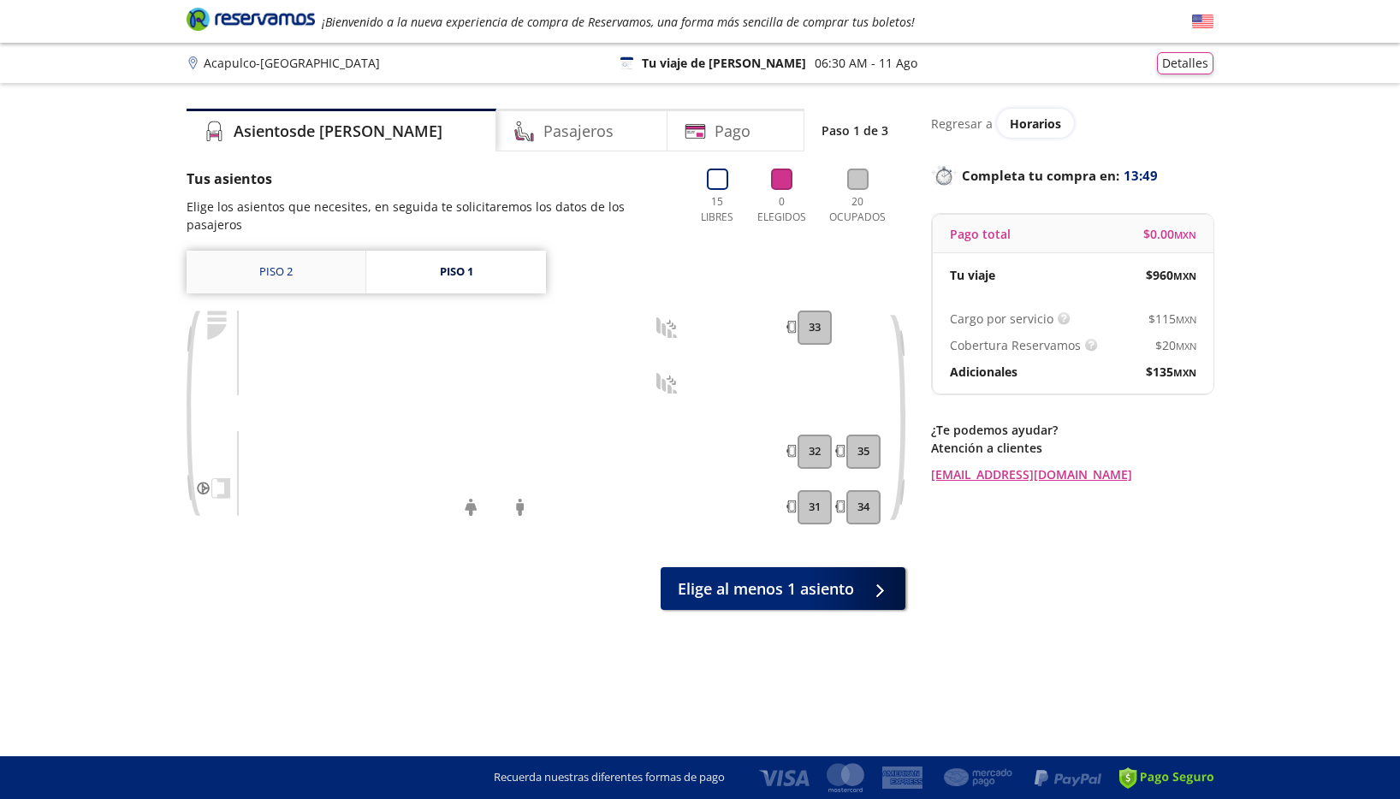
click at [290, 263] on link "Piso 2" at bounding box center [276, 272] width 179 height 43
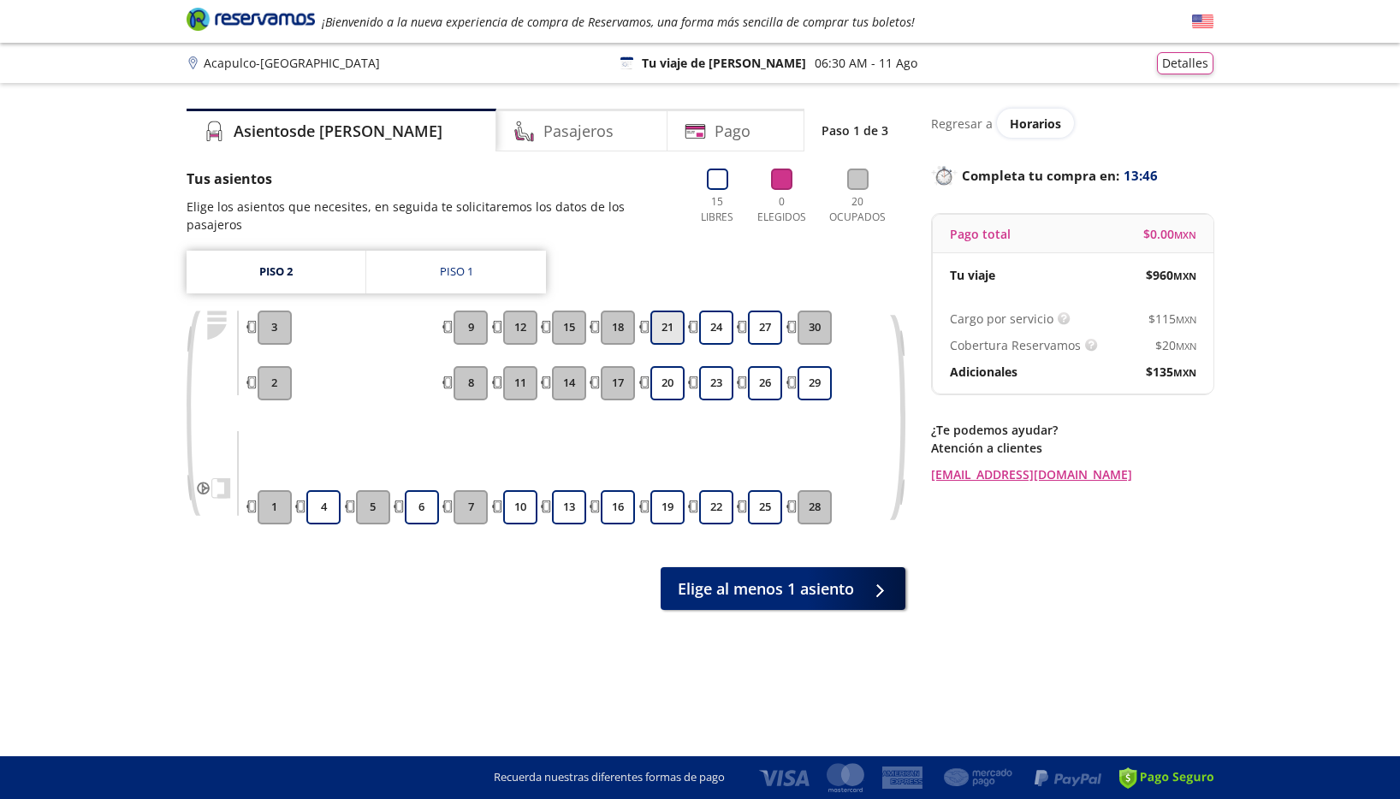
click at [674, 313] on button "21" at bounding box center [668, 328] width 34 height 34
click at [673, 372] on button "20" at bounding box center [668, 383] width 34 height 34
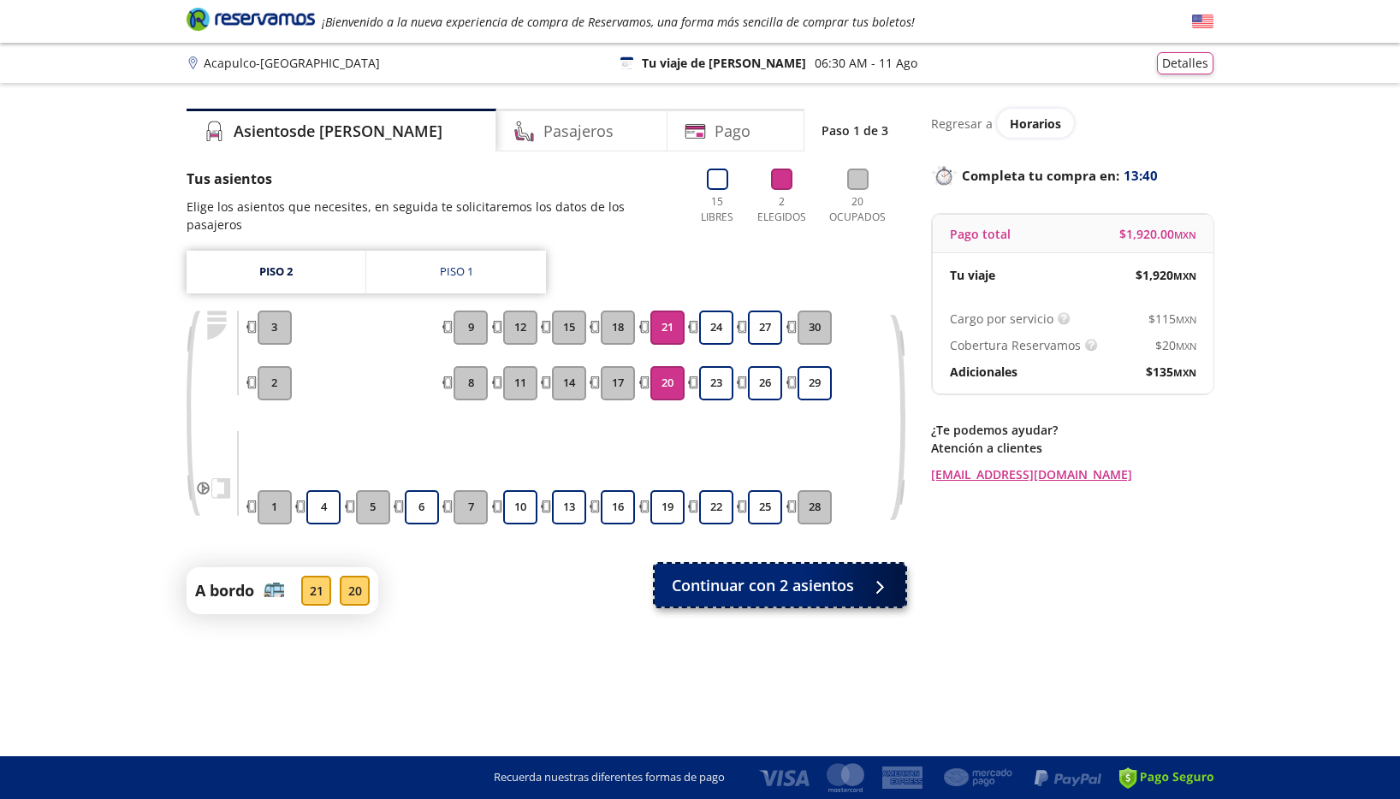
click at [758, 579] on span "Continuar con 2 asientos" at bounding box center [763, 585] width 182 height 23
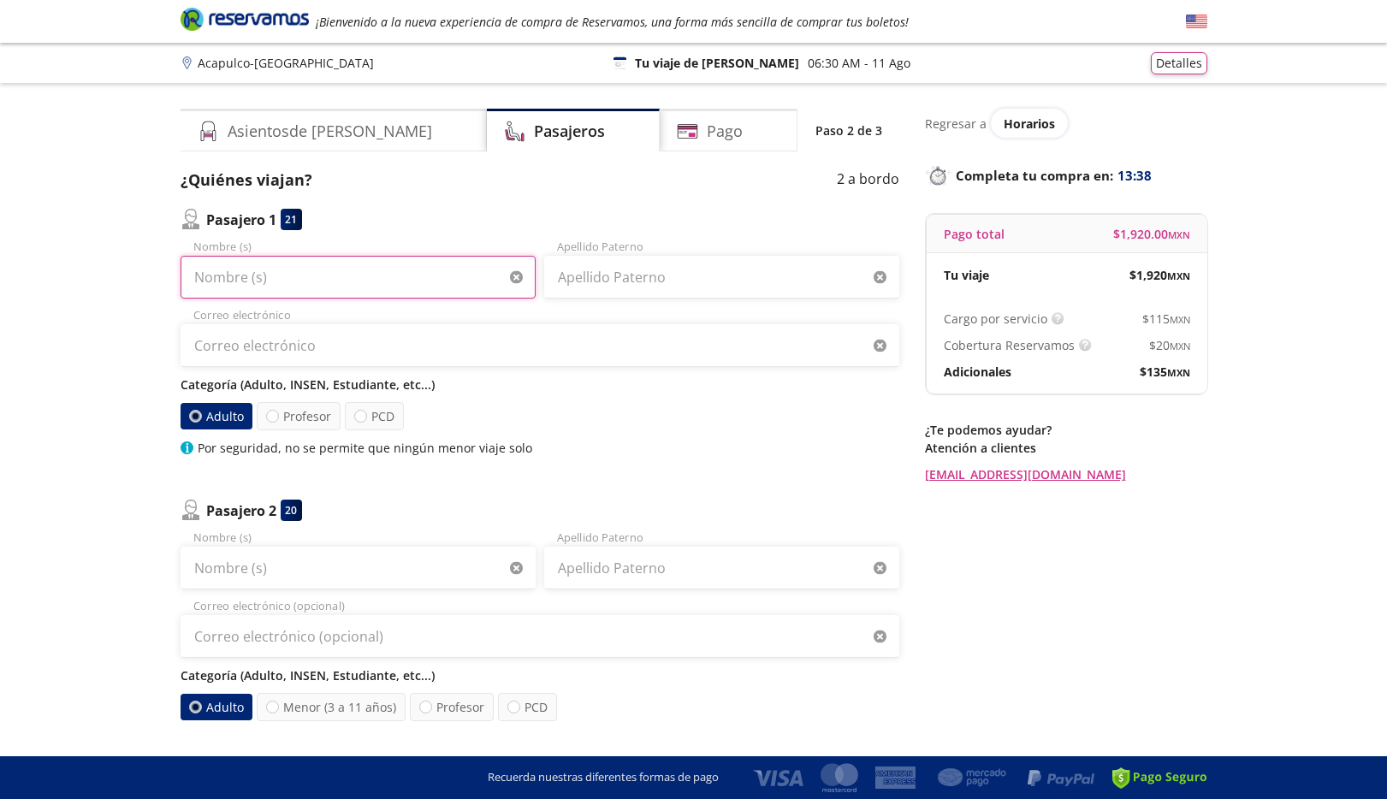
click at [283, 282] on input "Nombre (s)" at bounding box center [358, 277] width 355 height 43
type input "[PERSON_NAME]"
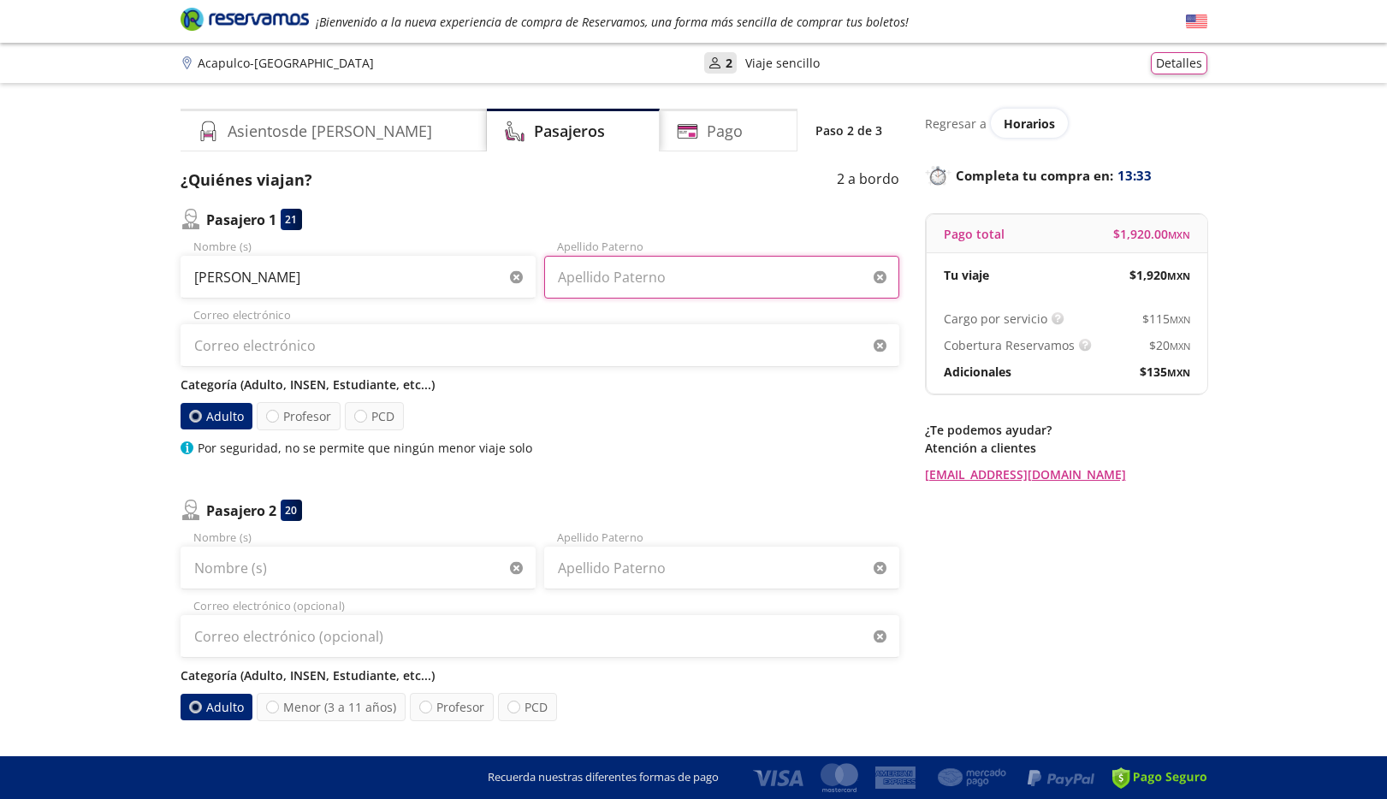
click at [621, 275] on input "Apellido Paterno" at bounding box center [721, 277] width 355 height 43
type input "[PERSON_NAME]"
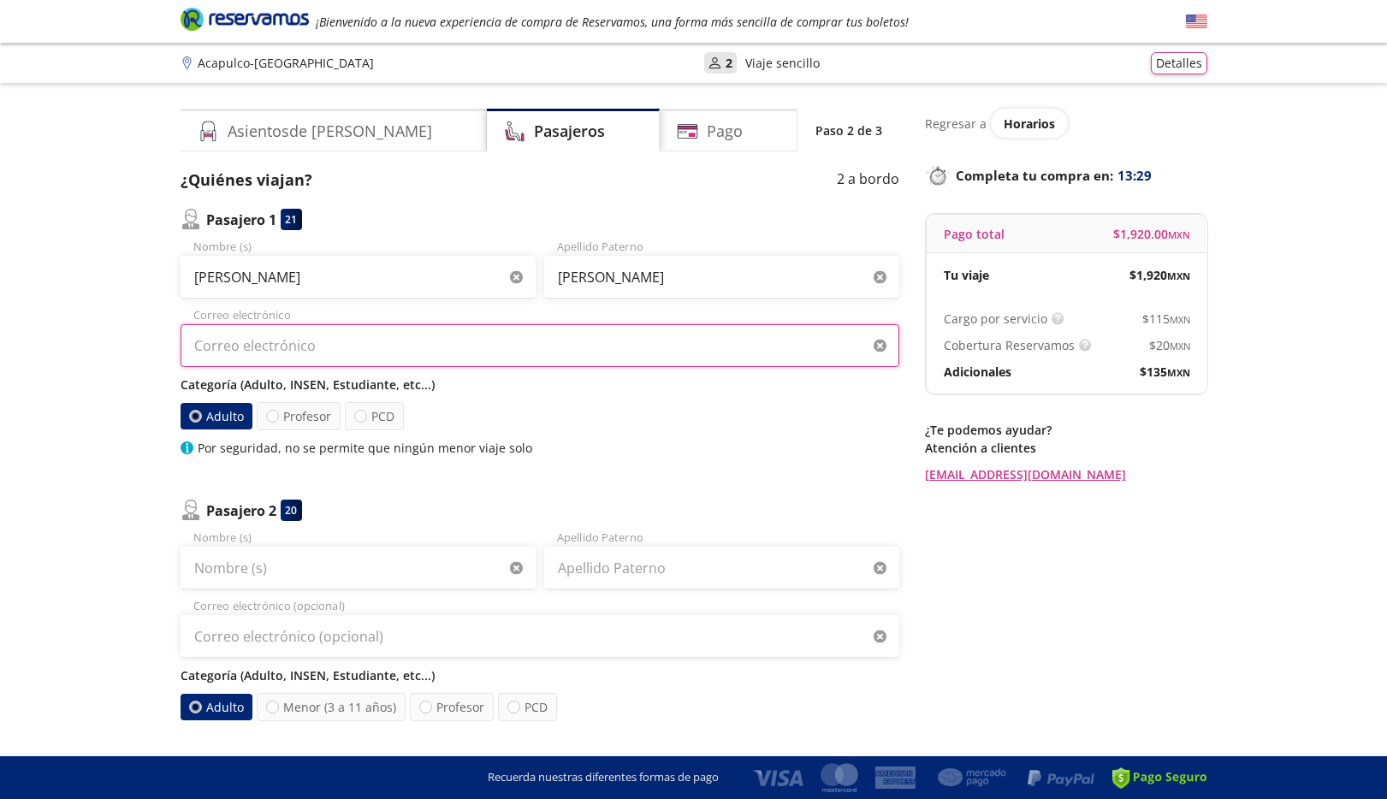
click at [567, 356] on input "Correo electrónico" at bounding box center [540, 345] width 719 height 43
type input "[EMAIL_ADDRESS][DOMAIN_NAME]"
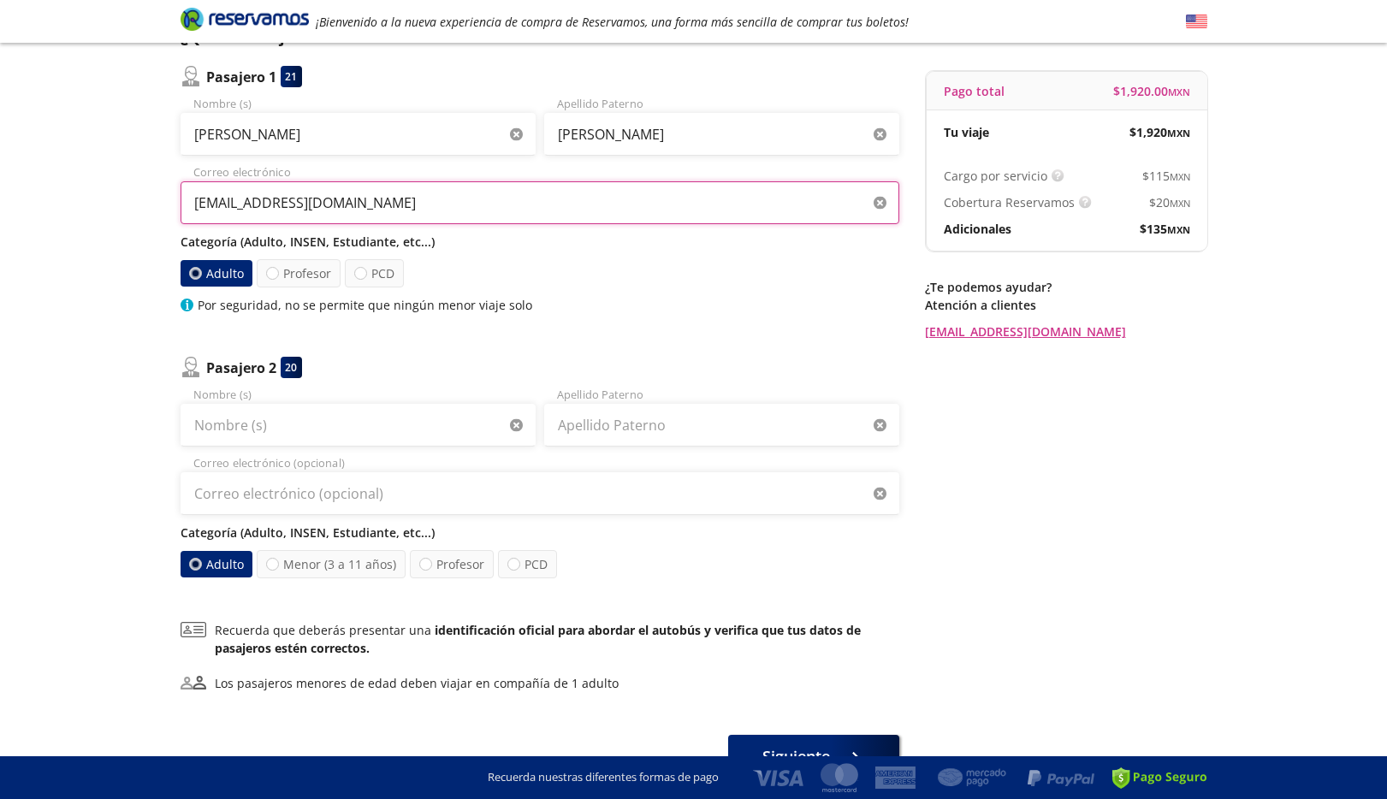
scroll to position [171, 0]
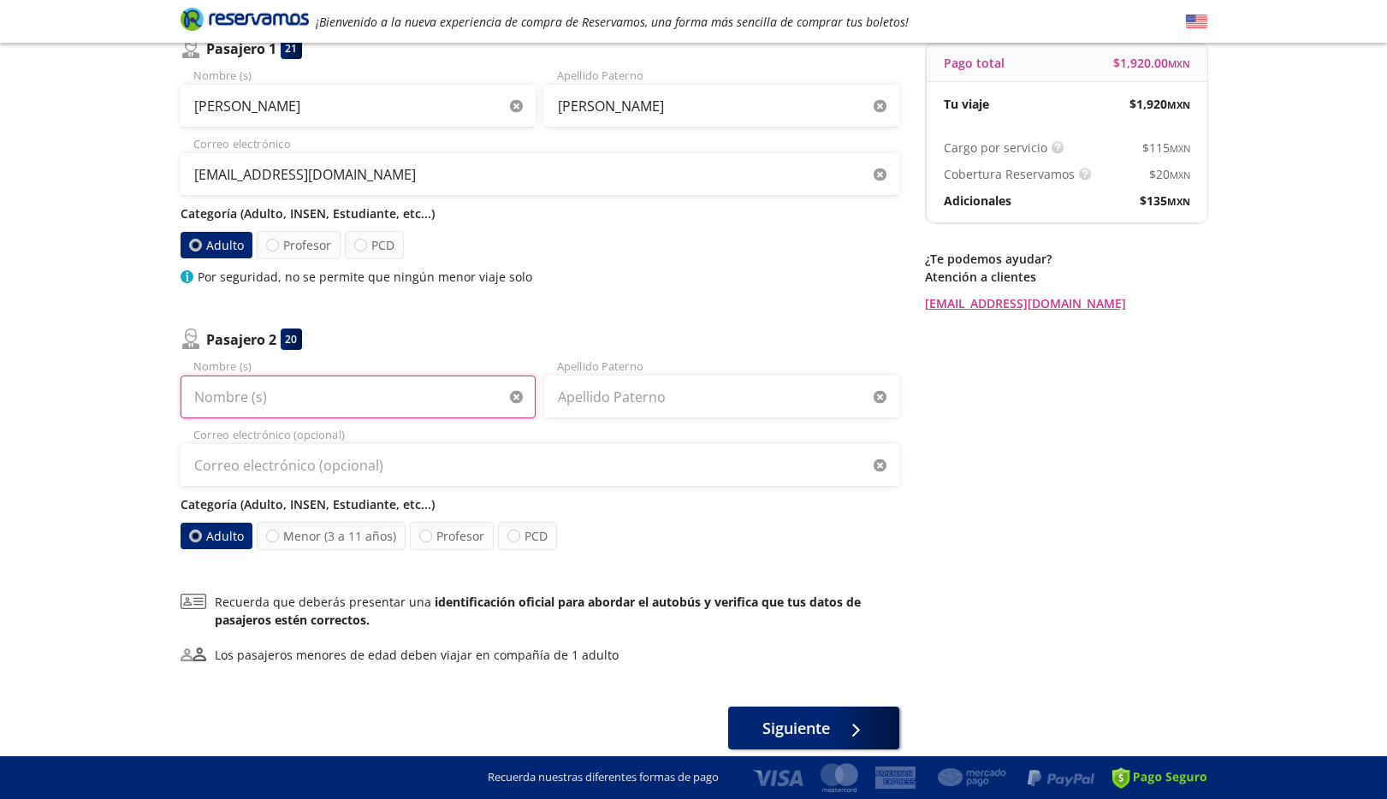
click at [309, 390] on input "Nombre (s)" at bounding box center [358, 397] width 355 height 43
type input "[PERSON_NAME] [PERSON_NAME]"
click at [606, 389] on input "Apellido Paterno" at bounding box center [721, 397] width 355 height 43
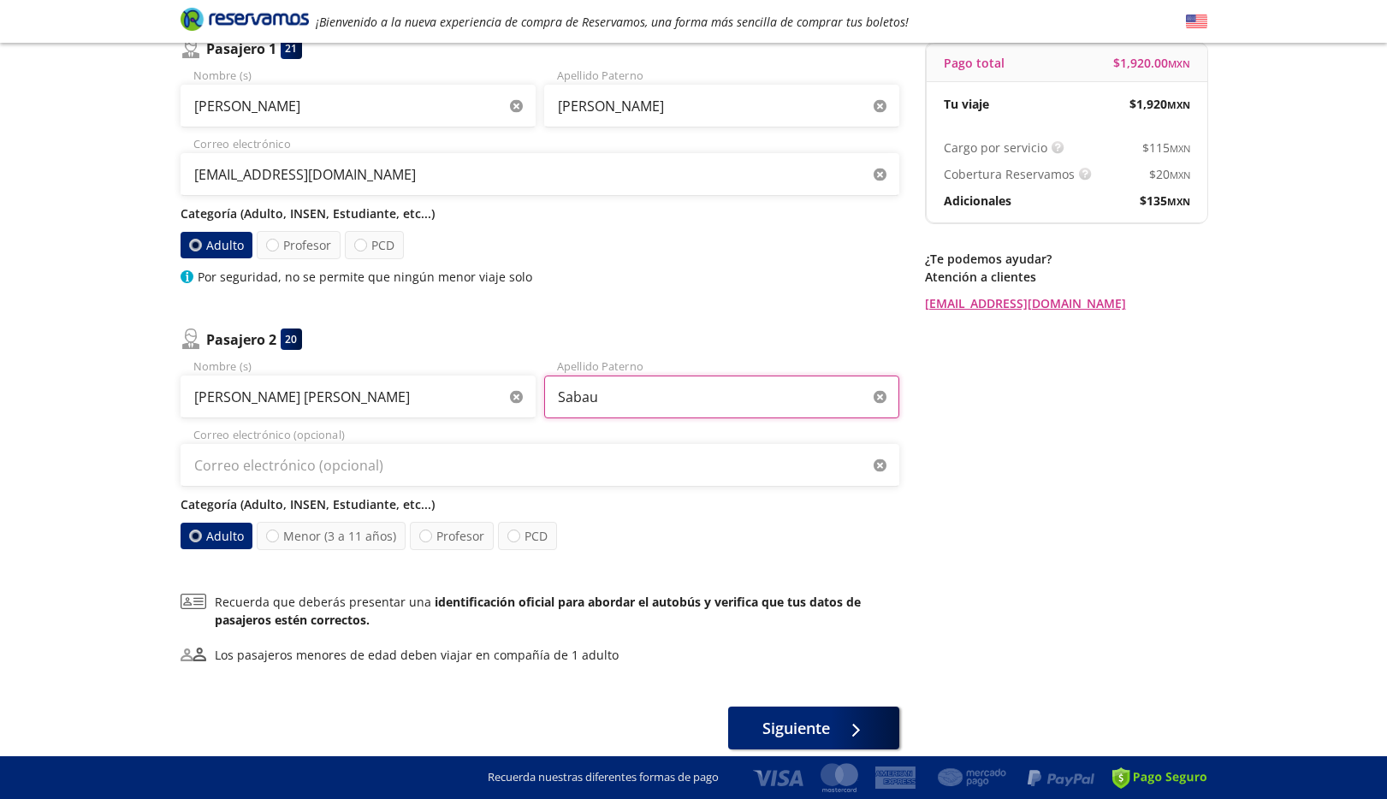
type input "Sabau"
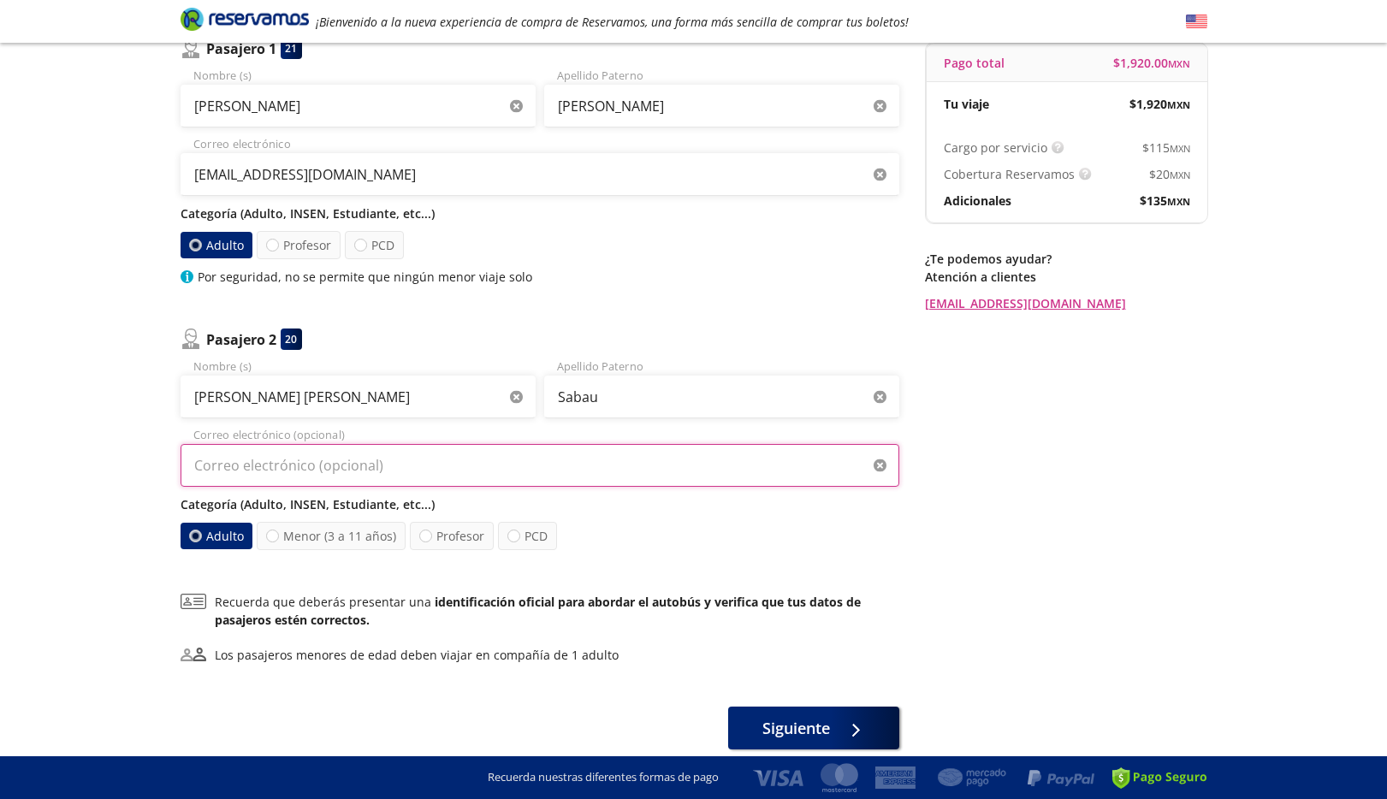
click at [419, 467] on input "Correo electrónico (opcional)" at bounding box center [540, 465] width 719 height 43
paste input "[EMAIL_ADDRESS][DOMAIN_NAME]"
type input "[EMAIL_ADDRESS][DOMAIN_NAME]"
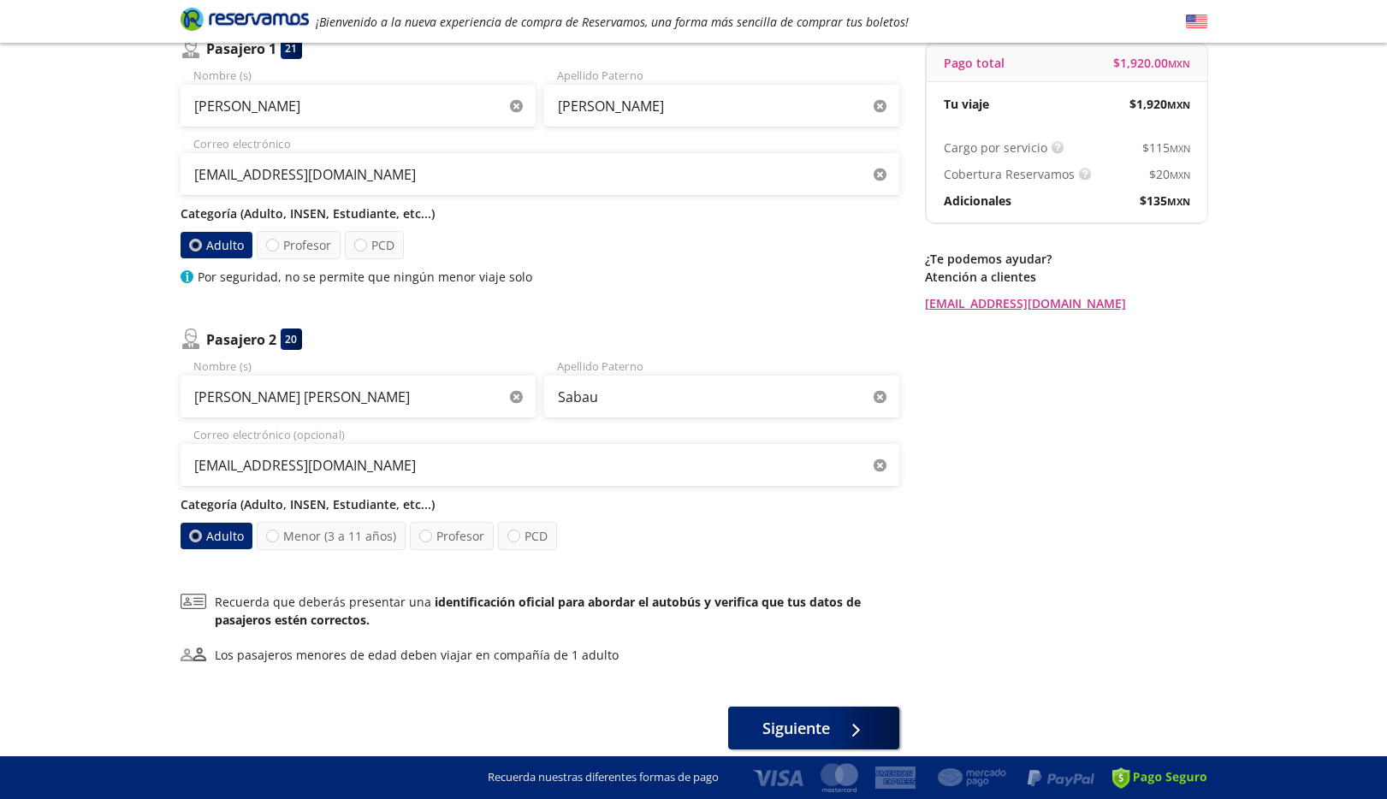
click at [695, 526] on div "Adulto Menor (3 a 11 años) Profesor PCD" at bounding box center [540, 536] width 719 height 28
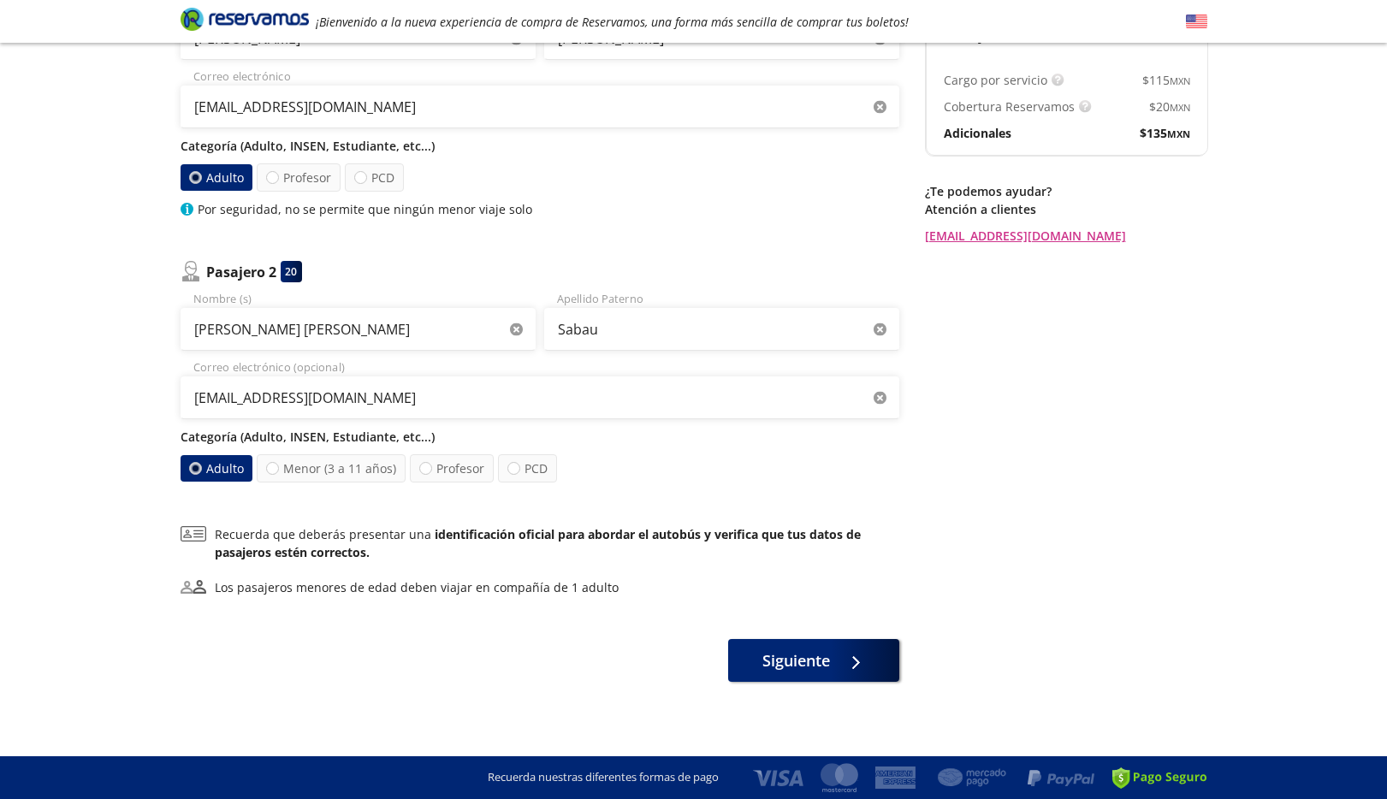
scroll to position [241, 0]
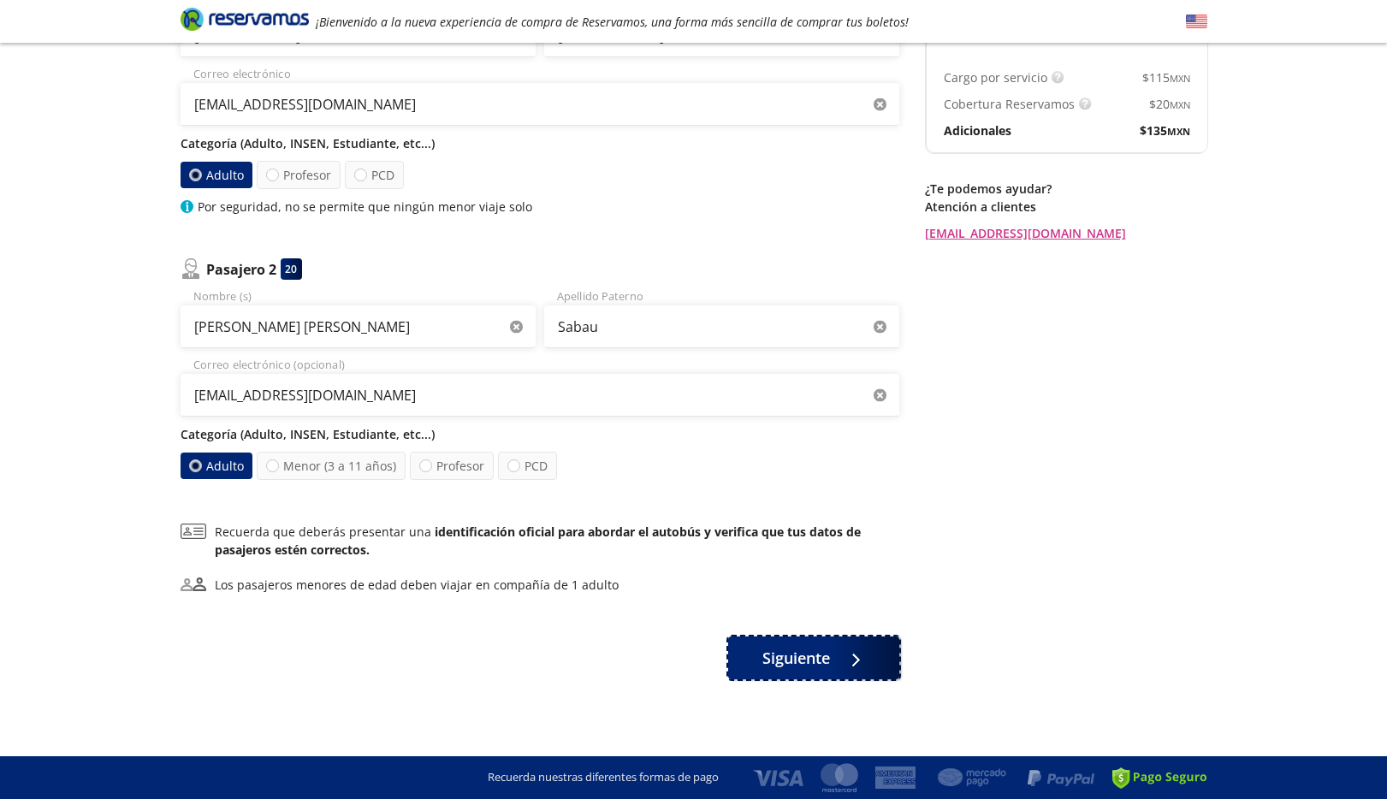
click at [806, 662] on span "Siguiente" at bounding box center [797, 658] width 68 height 23
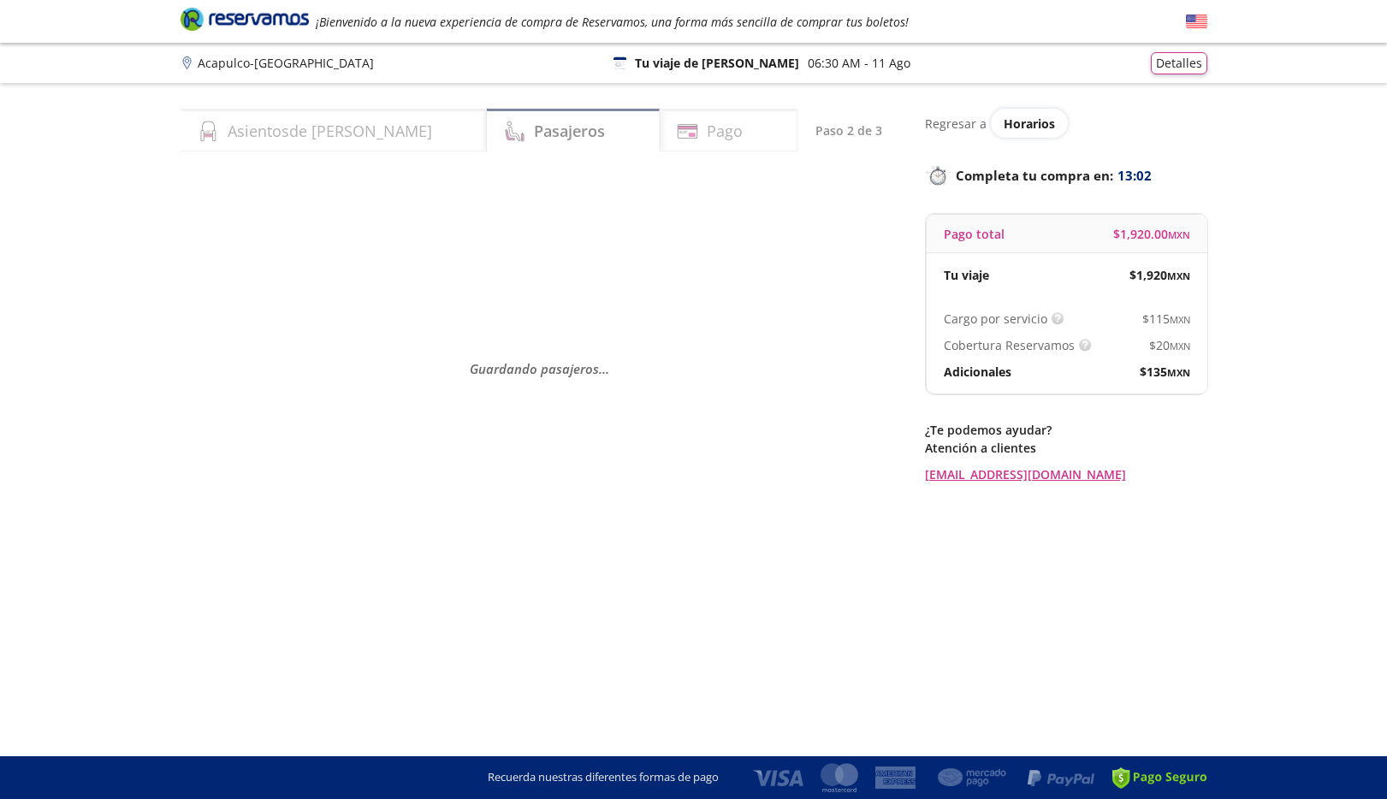
scroll to position [0, 0]
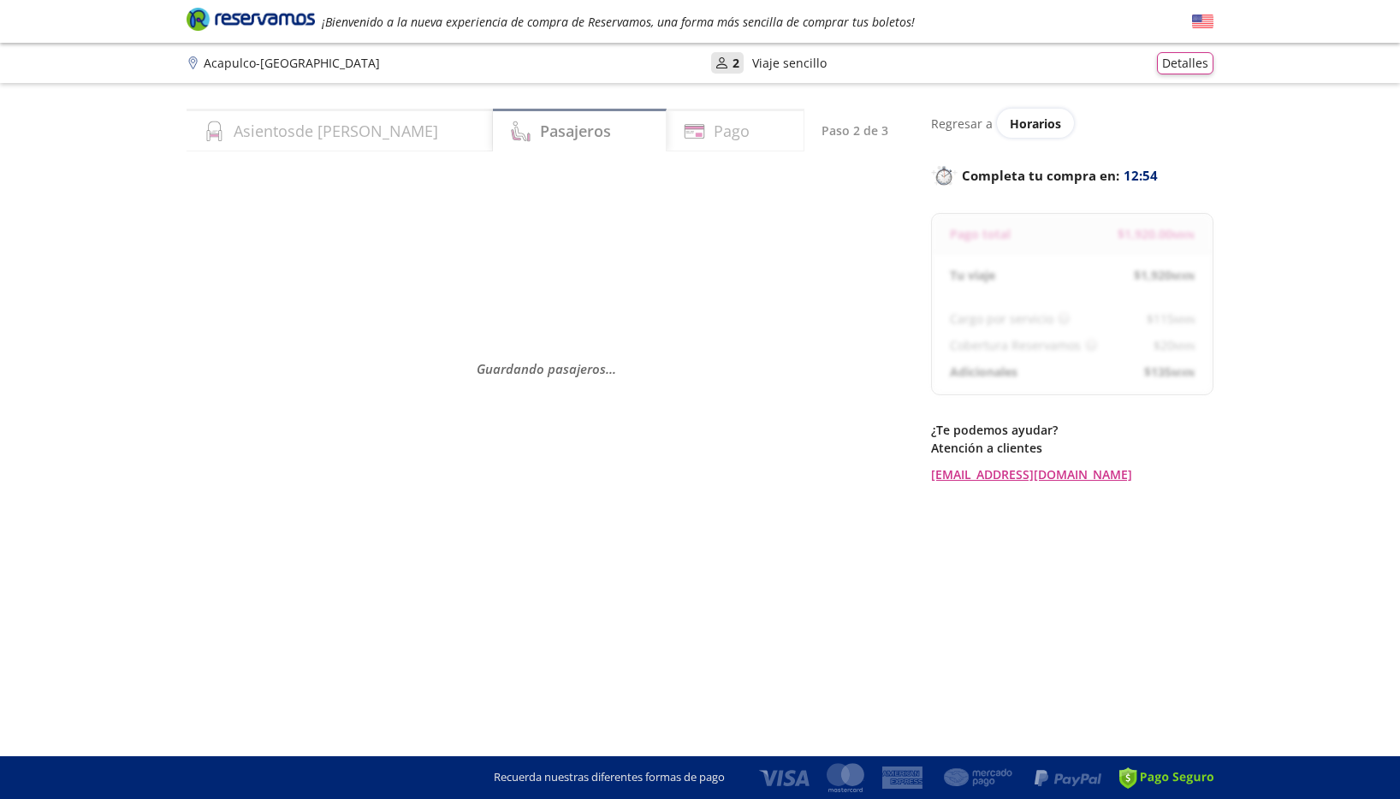
select select "MX"
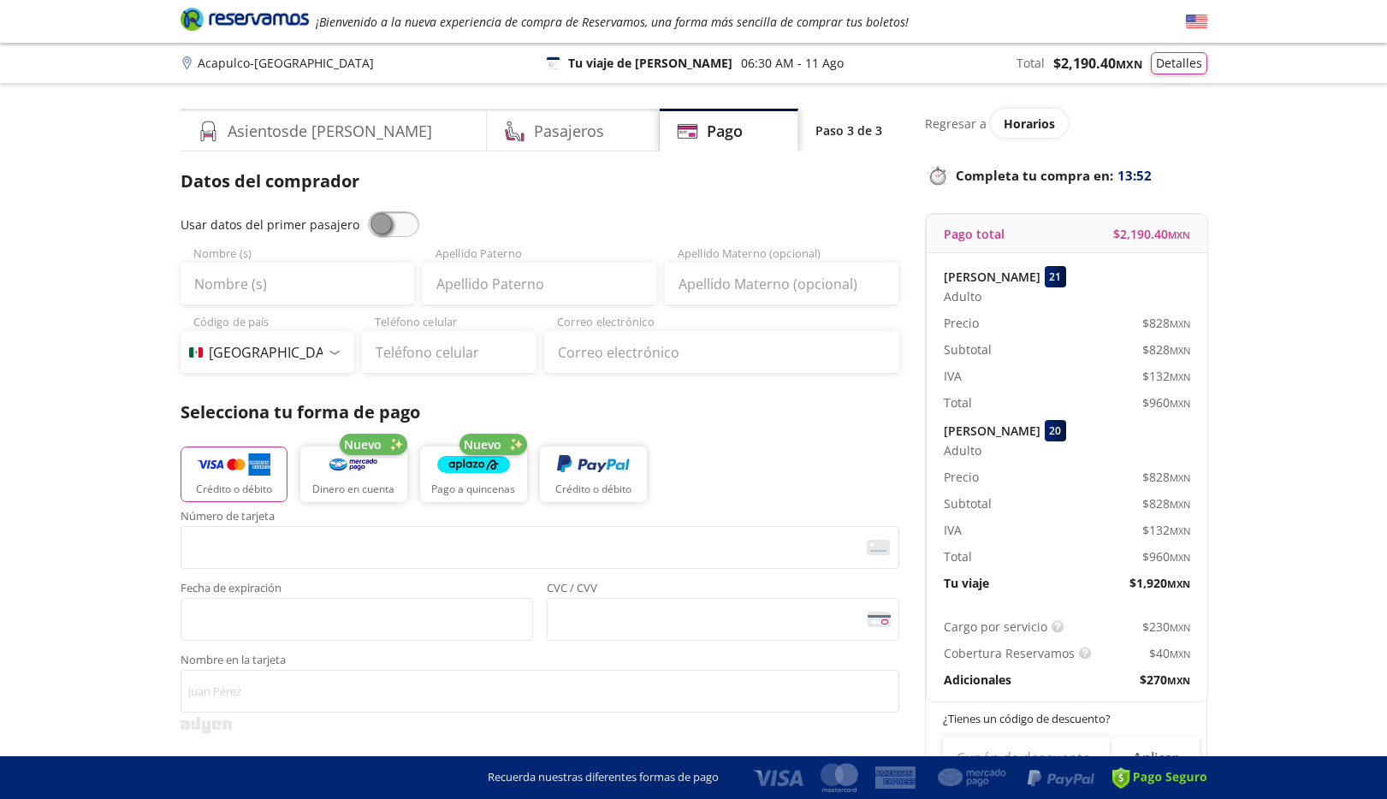
click at [380, 222] on span at bounding box center [393, 224] width 51 height 26
click at [368, 211] on input "checkbox" at bounding box center [368, 211] width 0 height 0
type input "[PERSON_NAME]"
type input "[EMAIL_ADDRESS][DOMAIN_NAME]"
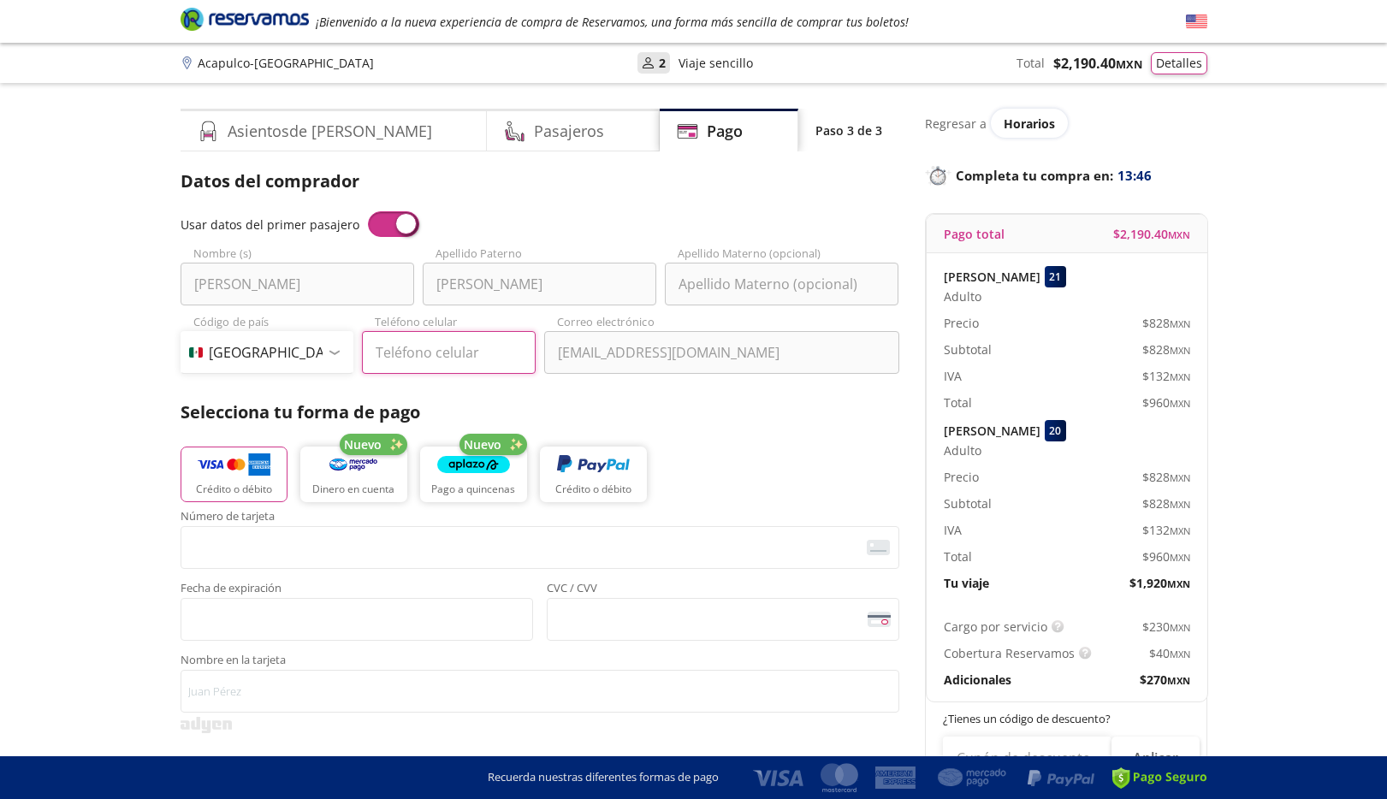
click at [433, 364] on input "Teléfono celular" at bounding box center [449, 352] width 174 height 43
type input "55 9195 8142"
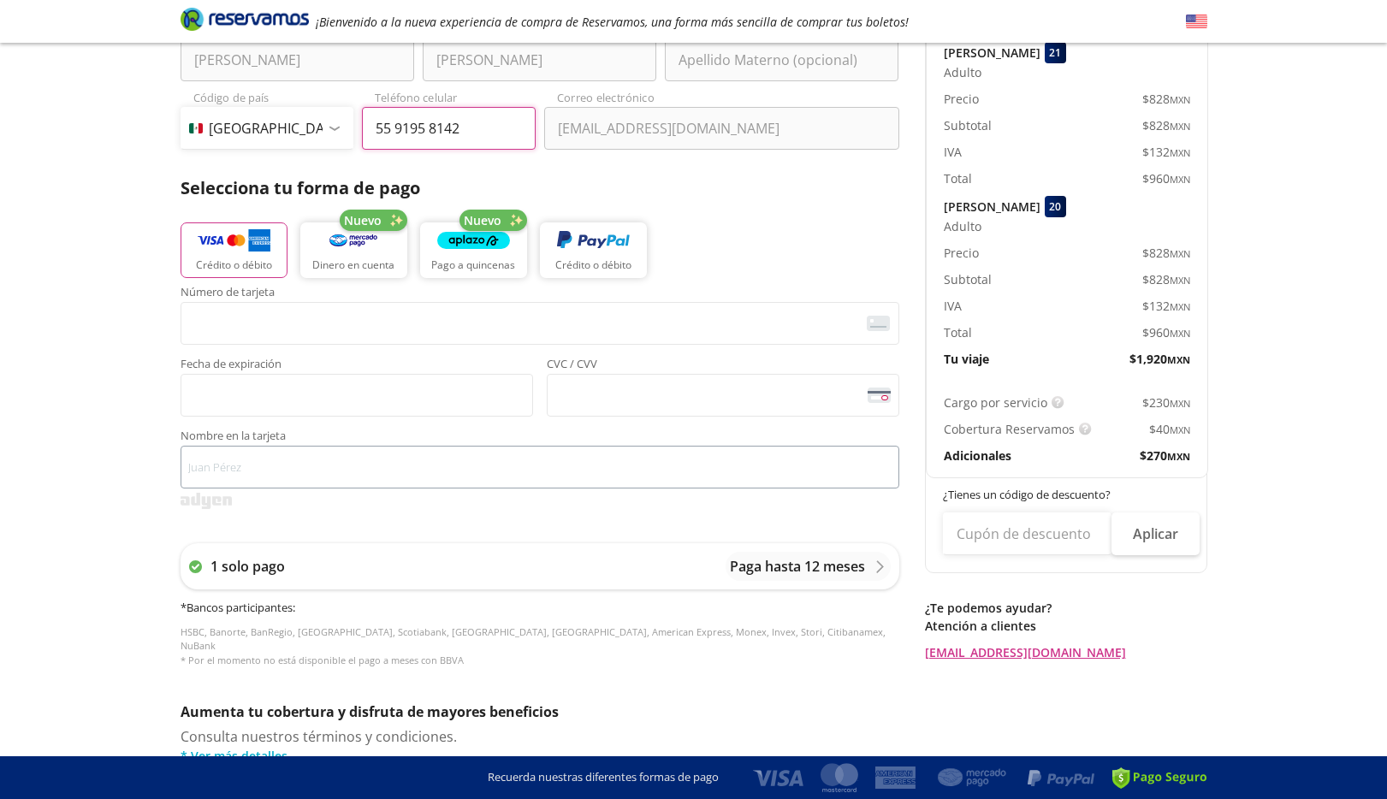
scroll to position [257, 0]
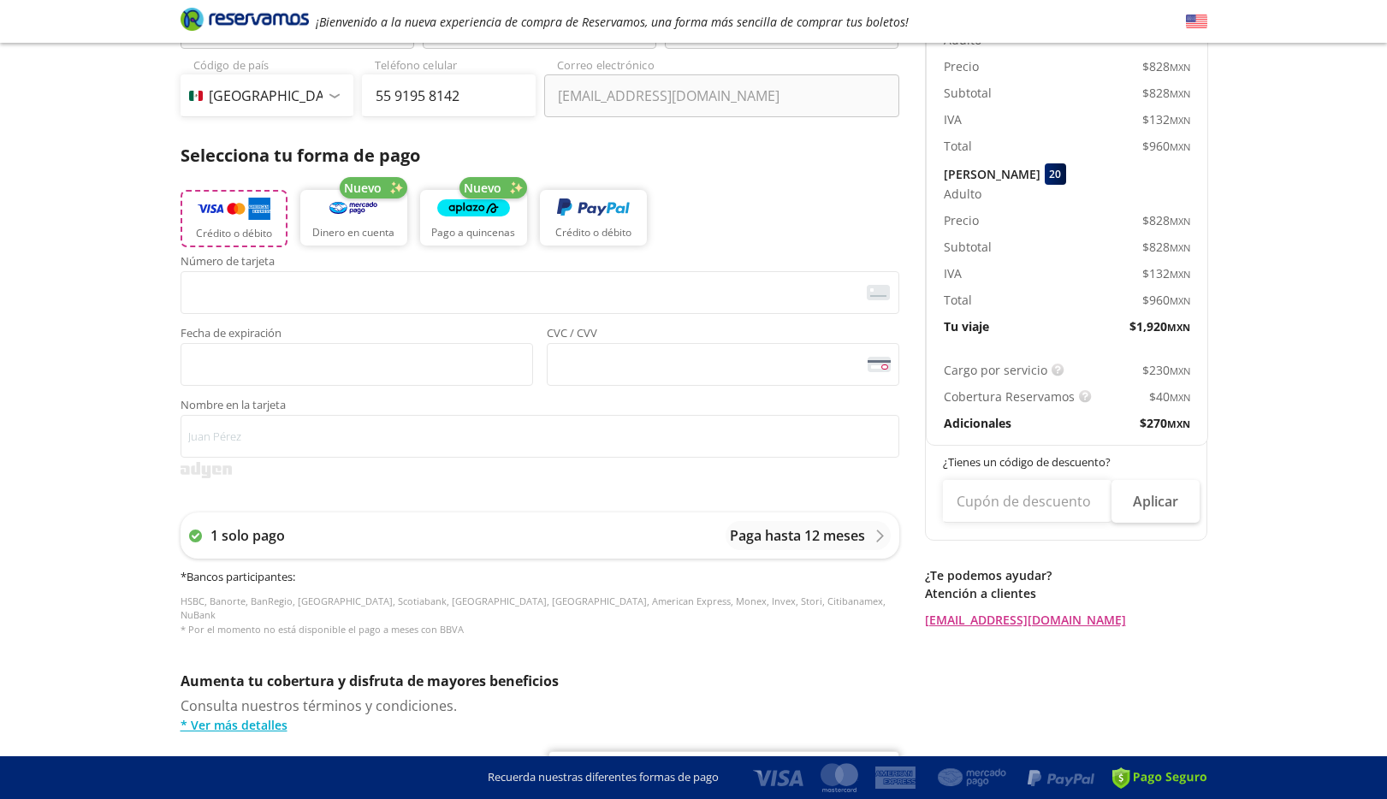
click at [235, 233] on p "Crédito o débito" at bounding box center [234, 233] width 76 height 15
drag, startPoint x: 1215, startPoint y: 648, endPoint x: 1205, endPoint y: 655, distance: 11.6
click at [1207, 653] on div "Asientos de [PERSON_NAME] Pago Paso 3 de 3 Servicios adicionales ¿Tienes un cód…" at bounding box center [694, 430] width 1044 height 1156
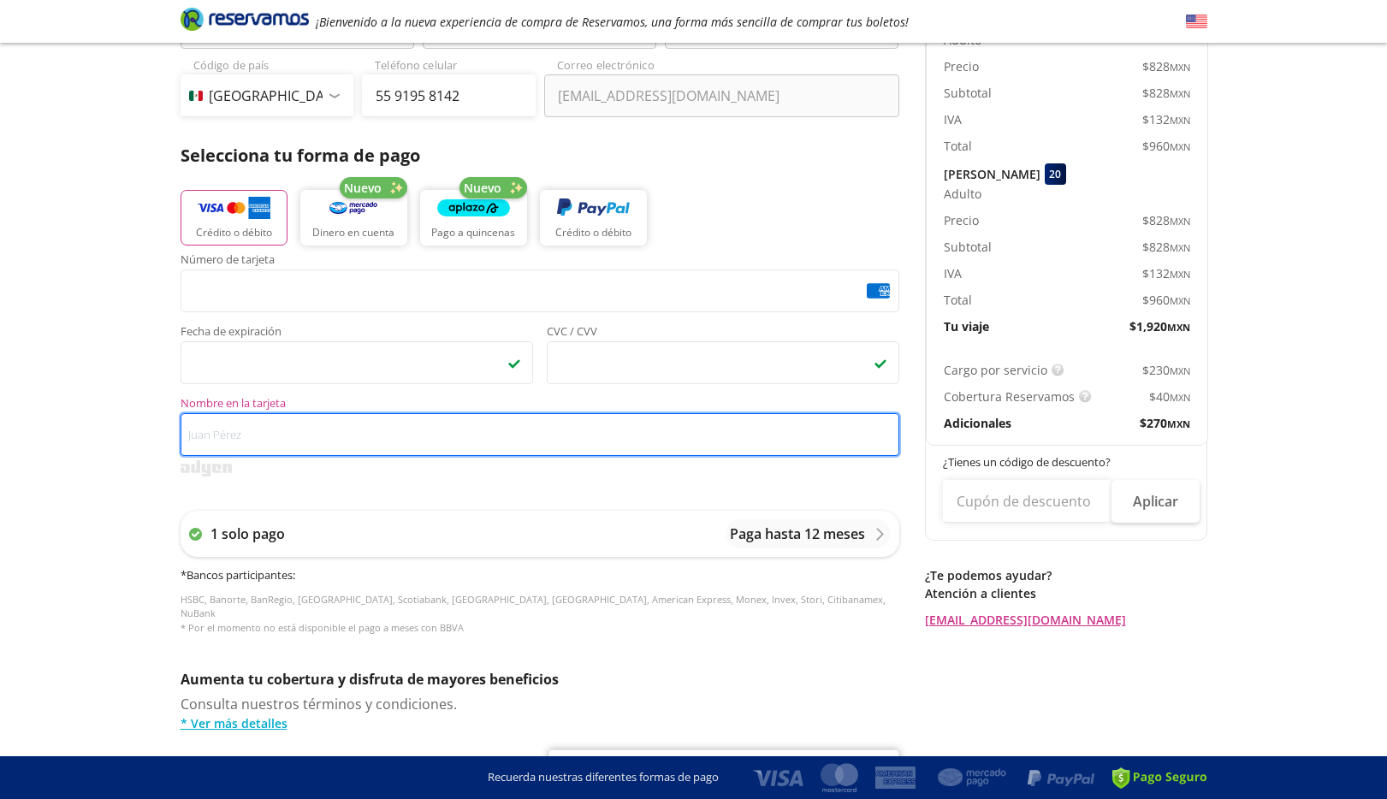
click at [359, 443] on input "Nombre en la tarjeta" at bounding box center [540, 434] width 719 height 43
type input "[PERSON_NAME]"
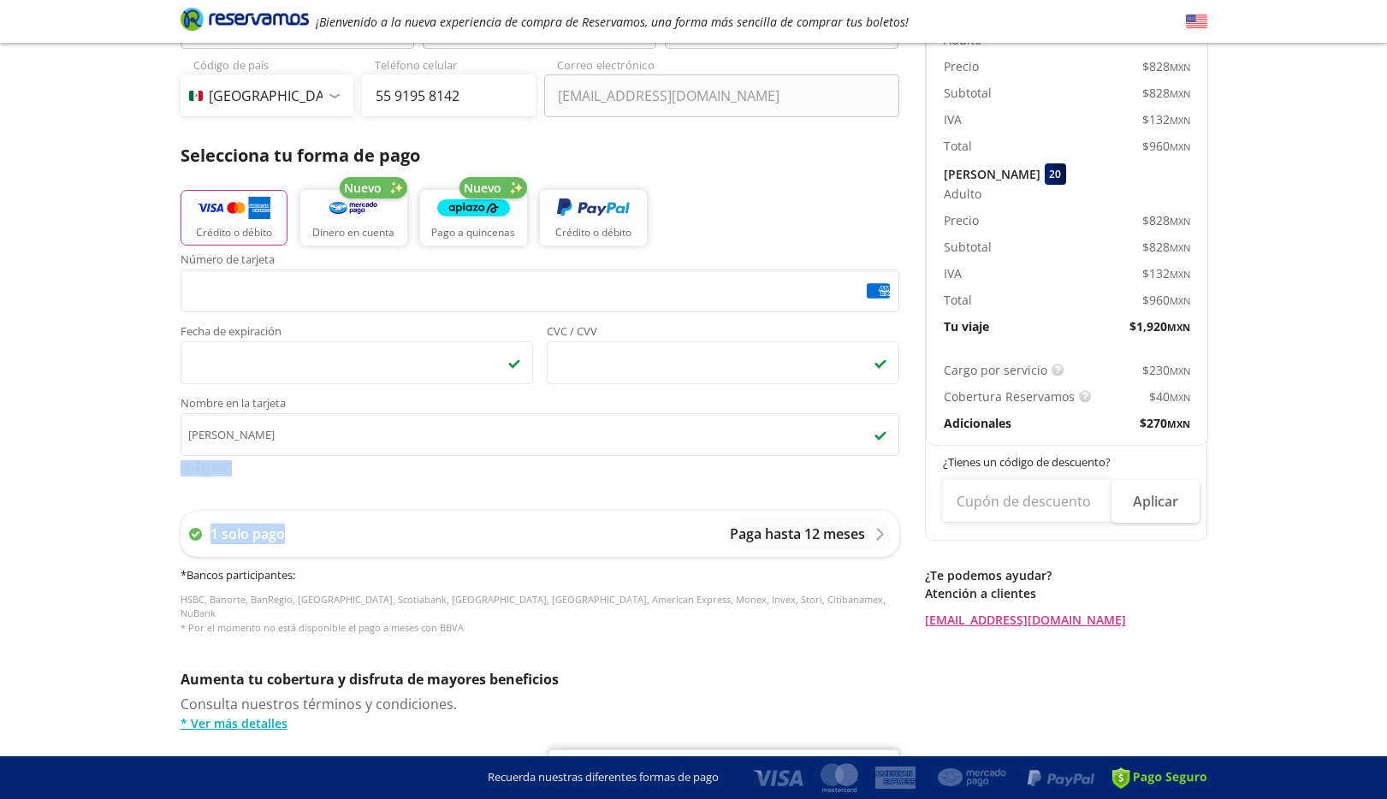
click at [442, 484] on div "Número de tarjeta <p>Your browser does not support iframes.</p> Fecha de expira…" at bounding box center [540, 453] width 719 height 398
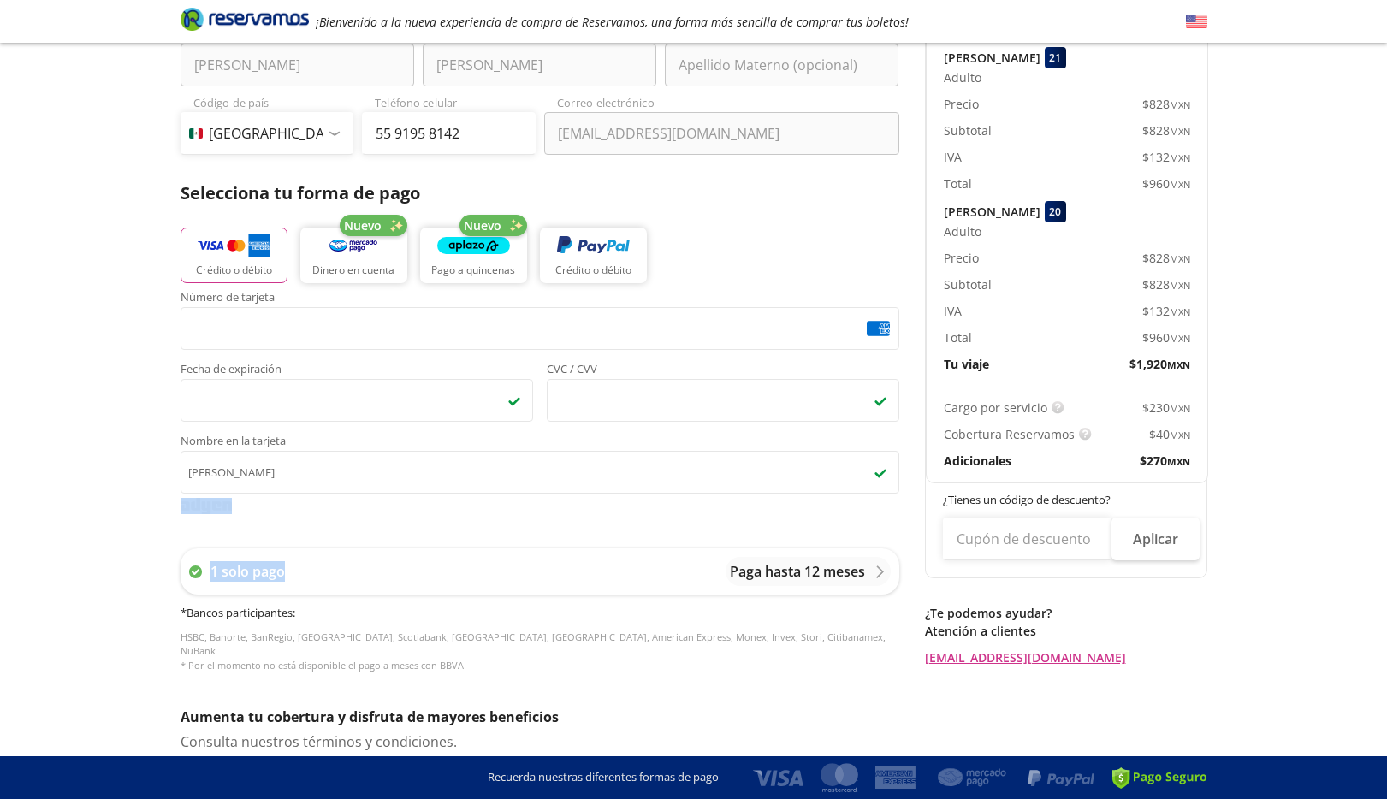
scroll to position [571, 0]
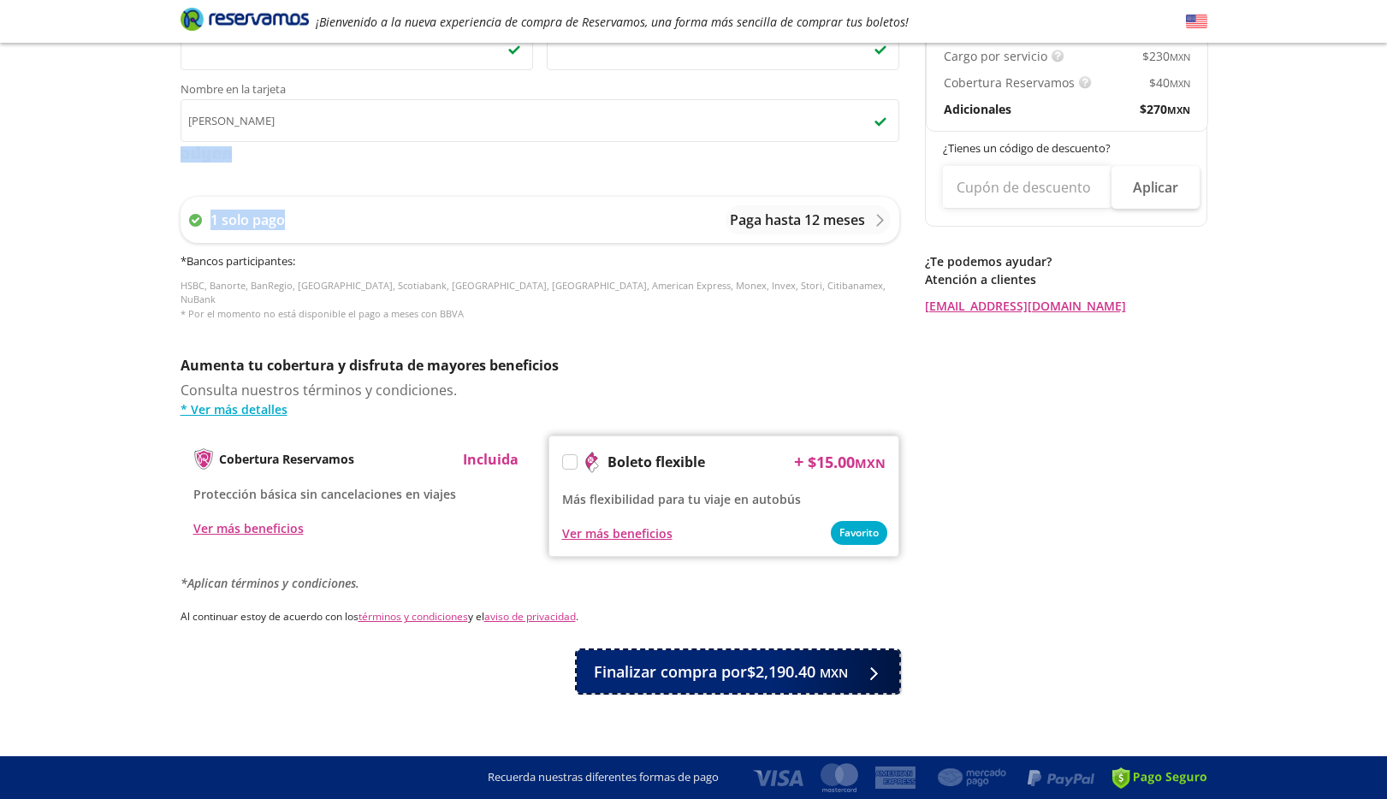
click at [696, 661] on span "Finalizar compra por $2,190.40 MXN" at bounding box center [721, 672] width 254 height 23
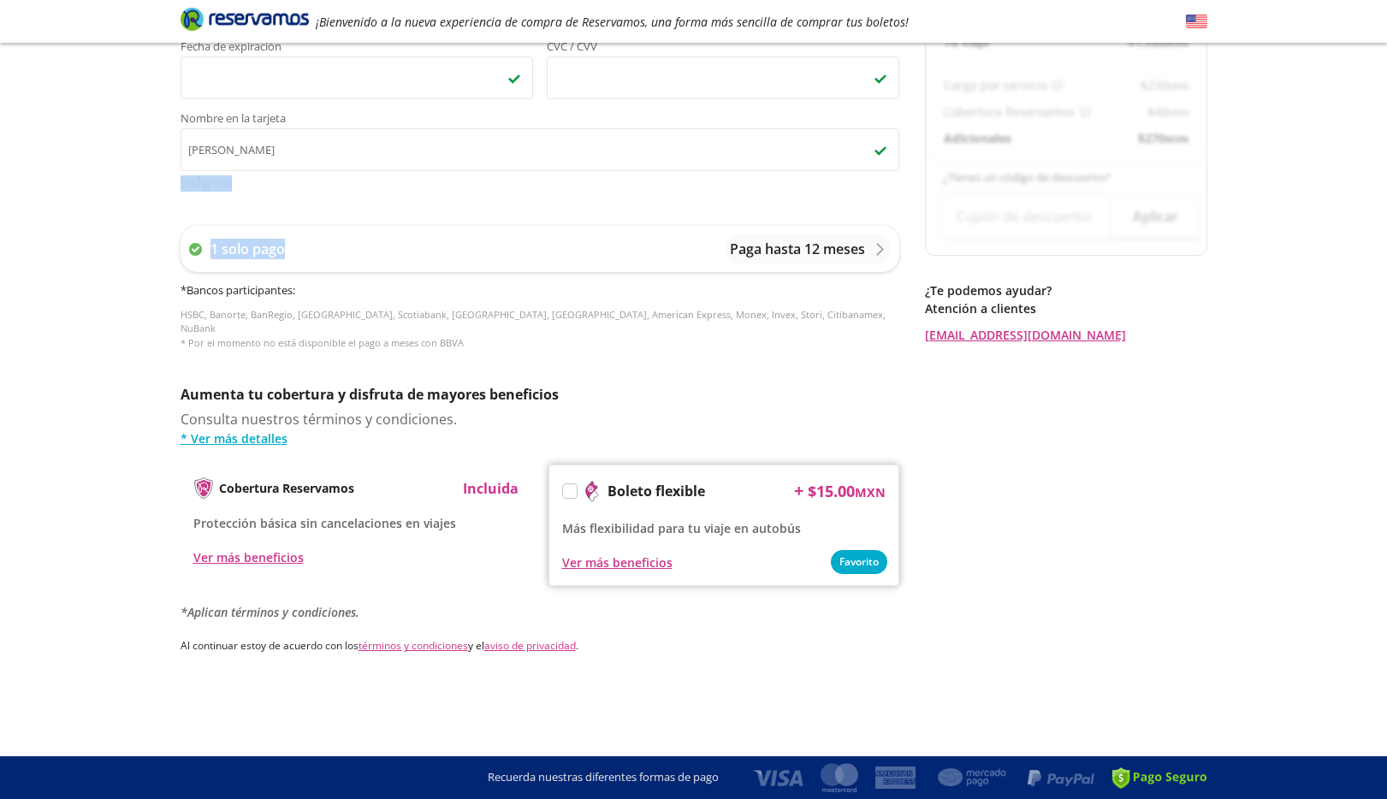
scroll to position [0, 0]
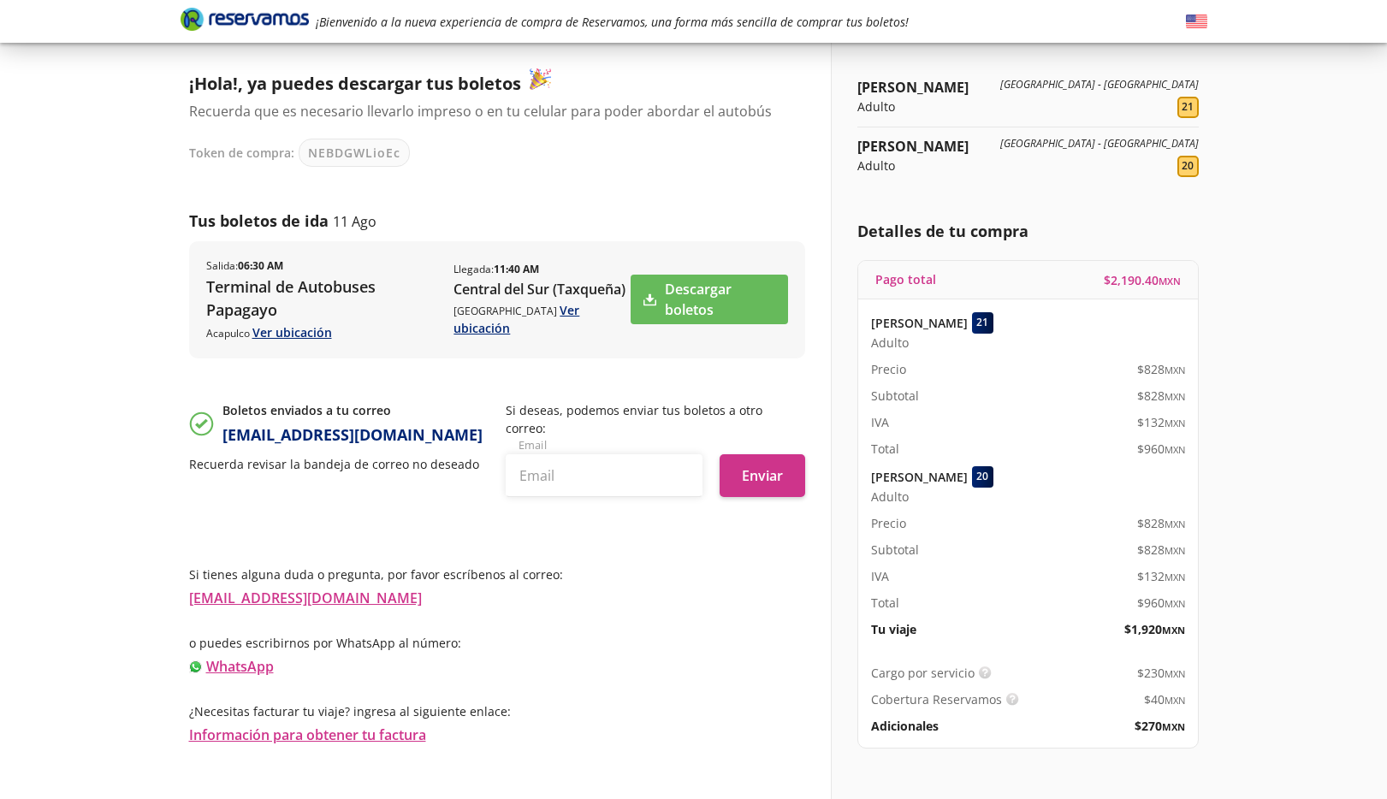
scroll to position [132, 0]
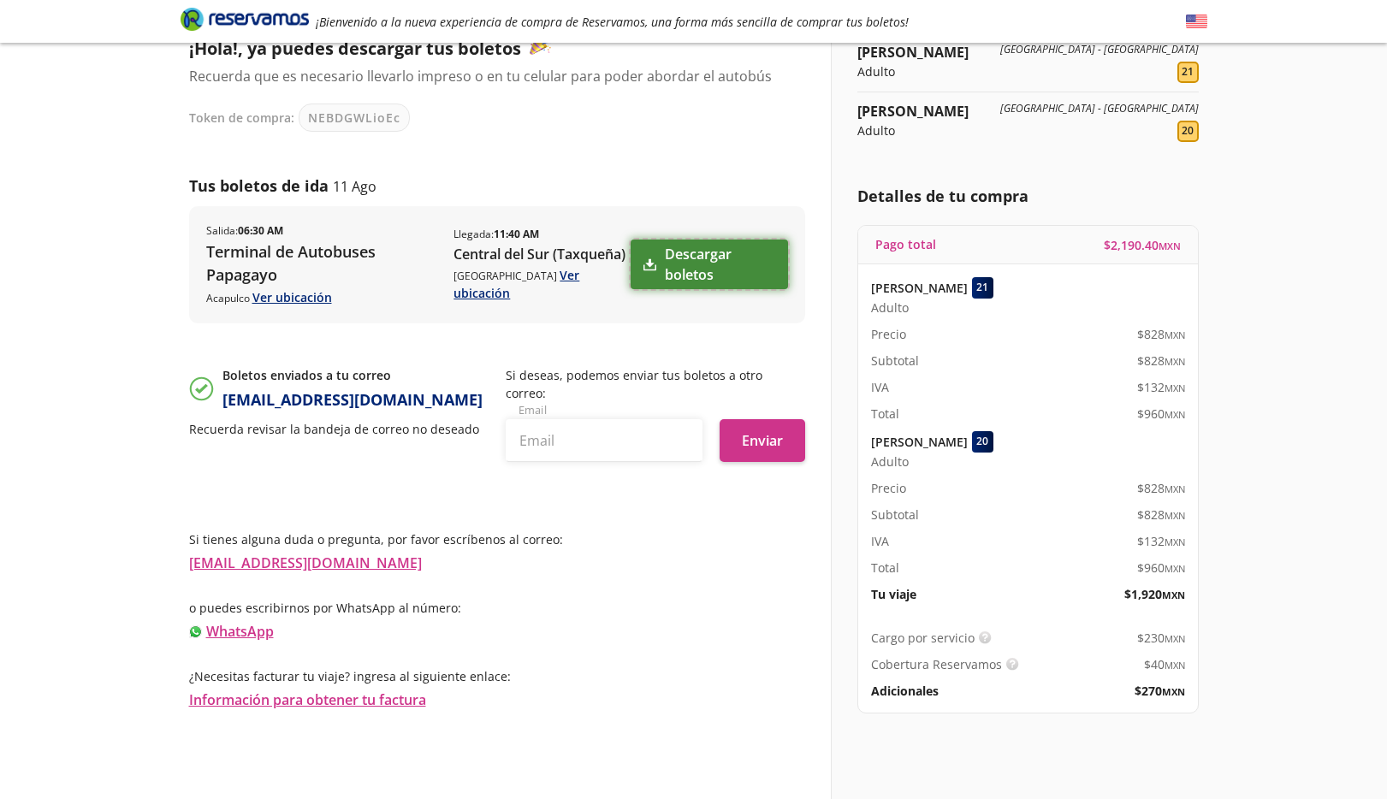
click at [667, 266] on link "Descargar boletos" at bounding box center [709, 265] width 157 height 50
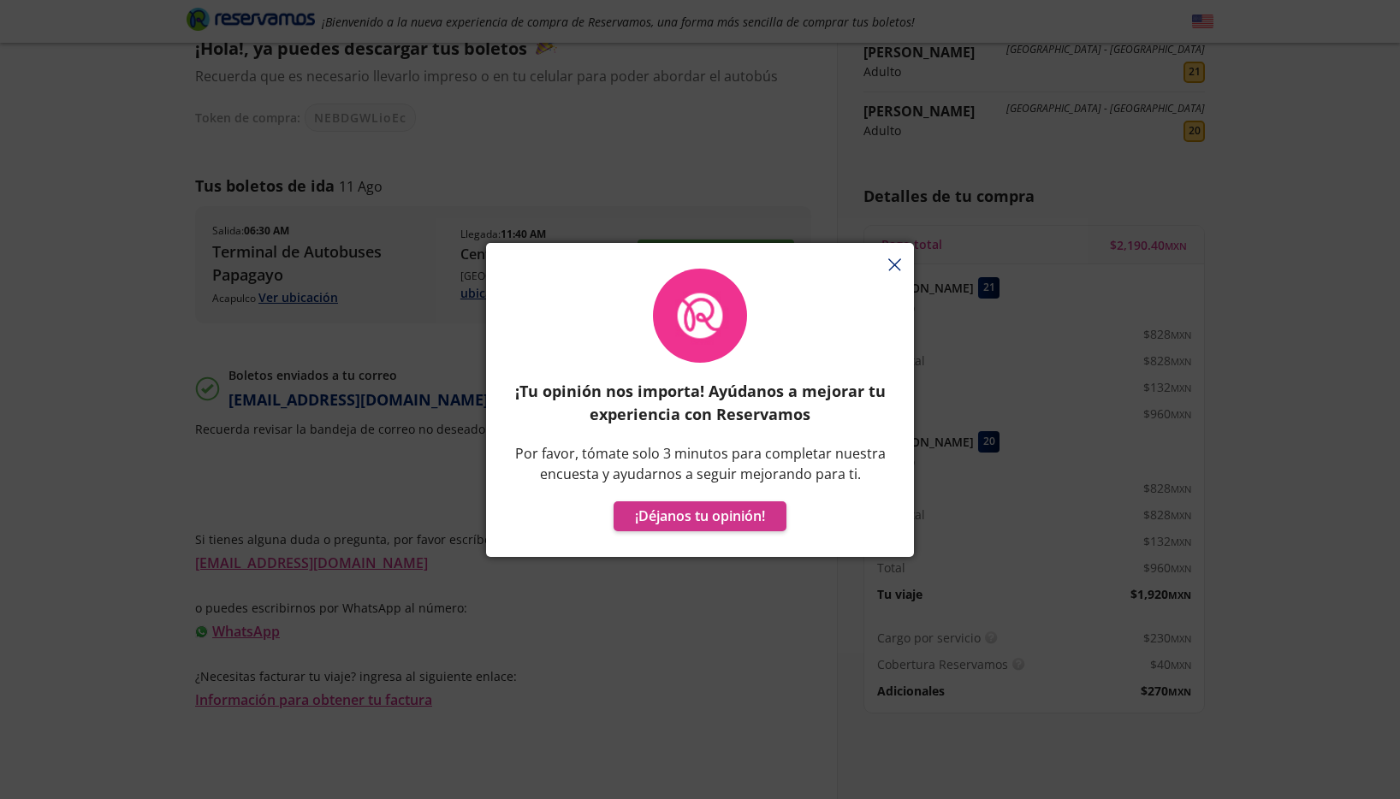
click at [1304, 386] on div "¡Tu opinión nos importa! Ayúdanos a mejorar tu experiencia con Reservamos Por f…" at bounding box center [700, 399] width 1400 height 799
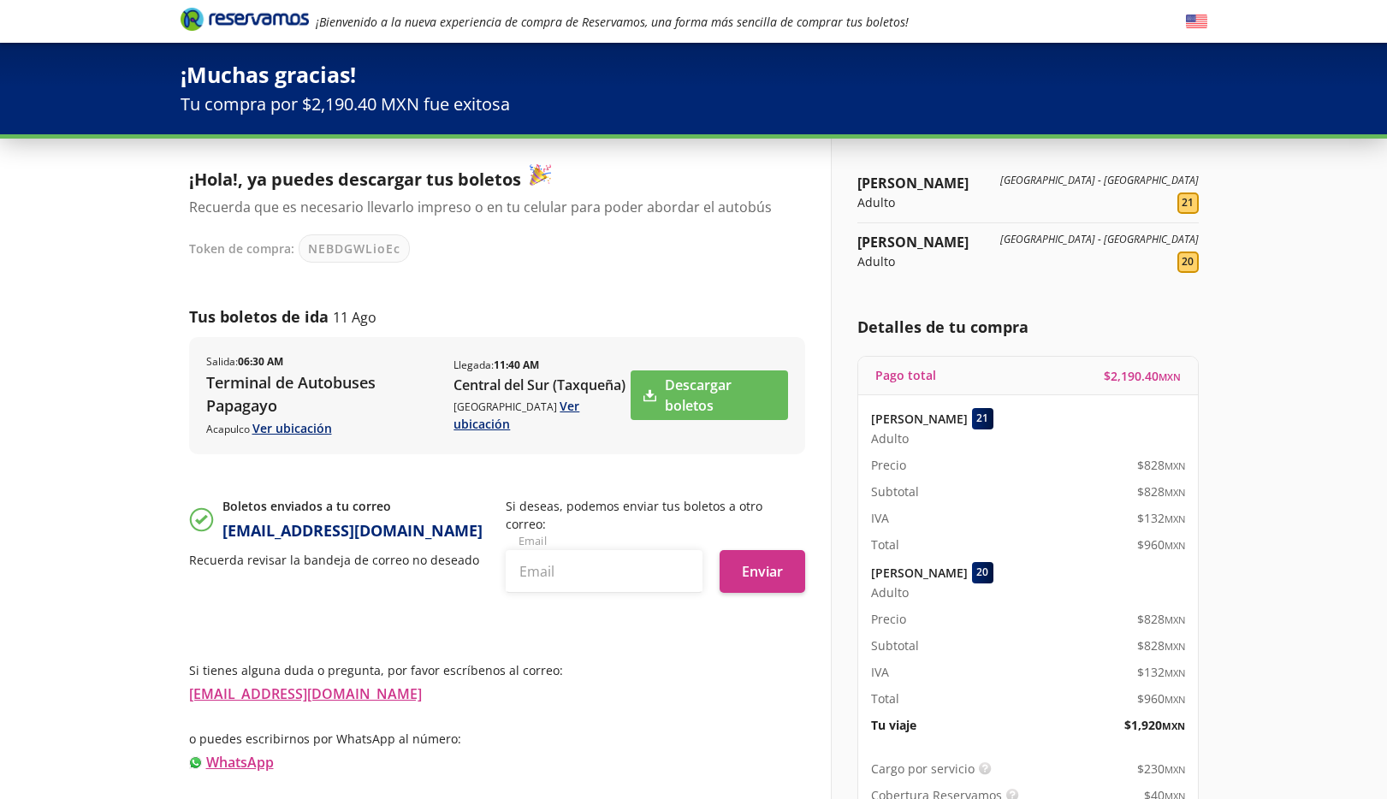
scroll to position [0, 0]
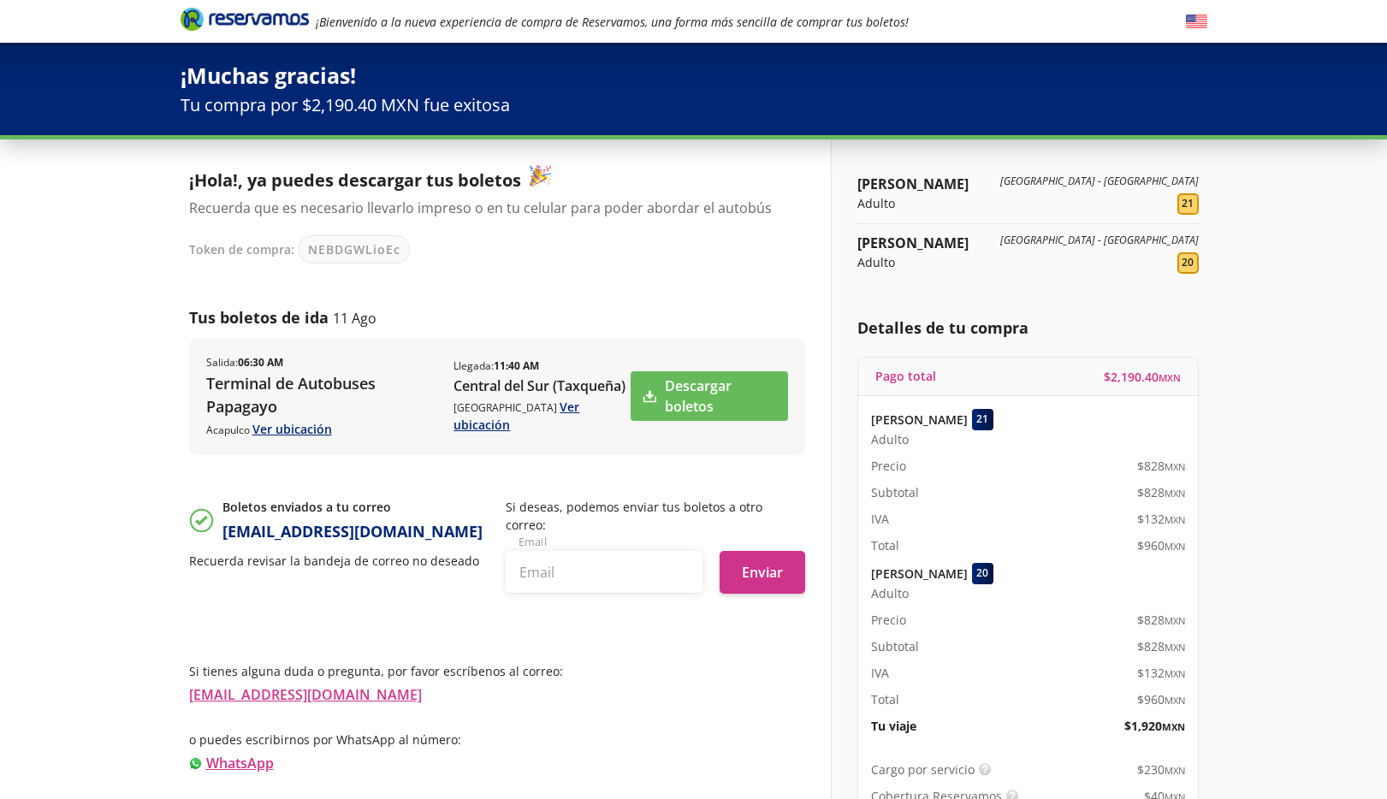
click at [1208, 461] on div "[PERSON_NAME] Adulto [GEOGRAPHIC_DATA] - [GEOGRAPHIC_DATA] 21 [PERSON_NAME] Adu…" at bounding box center [1019, 536] width 377 height 792
